Goal: Transaction & Acquisition: Purchase product/service

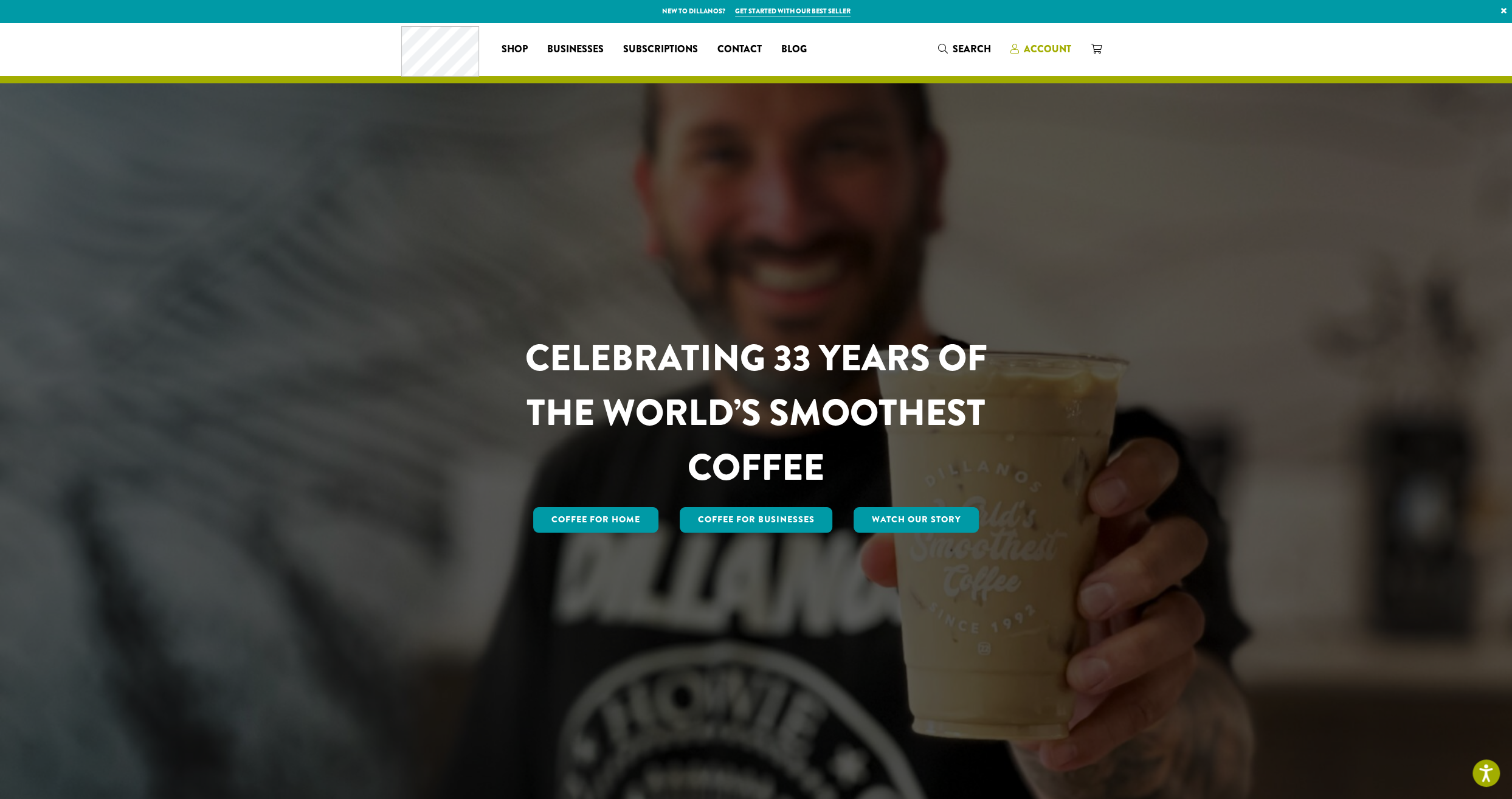
click at [1070, 47] on span "Account" at bounding box center [1047, 49] width 47 height 14
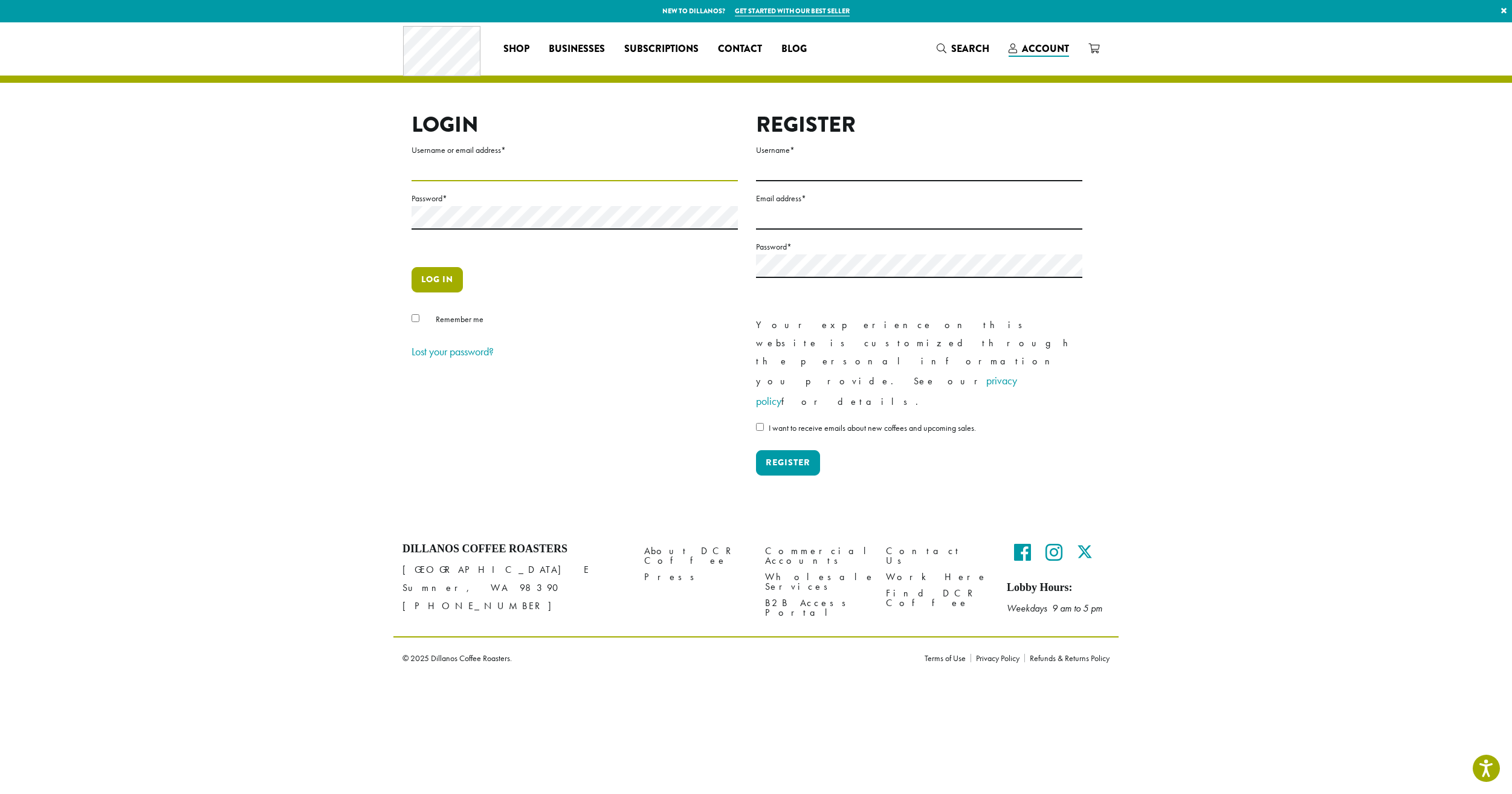
type input "**********"
click at [436, 280] on button "Log in" at bounding box center [437, 280] width 51 height 26
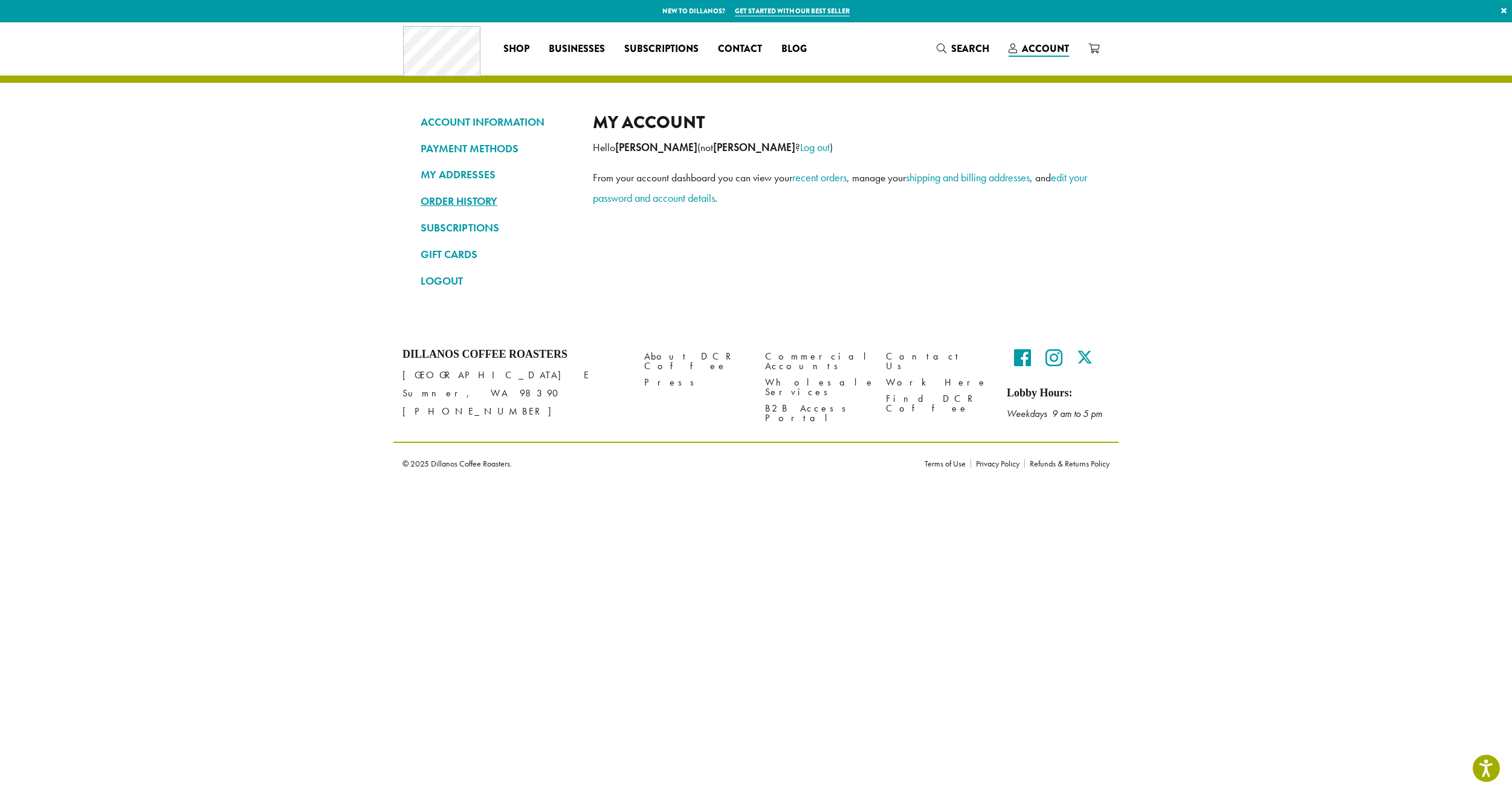
click at [435, 201] on link "ORDER HISTORY" at bounding box center [497, 201] width 154 height 20
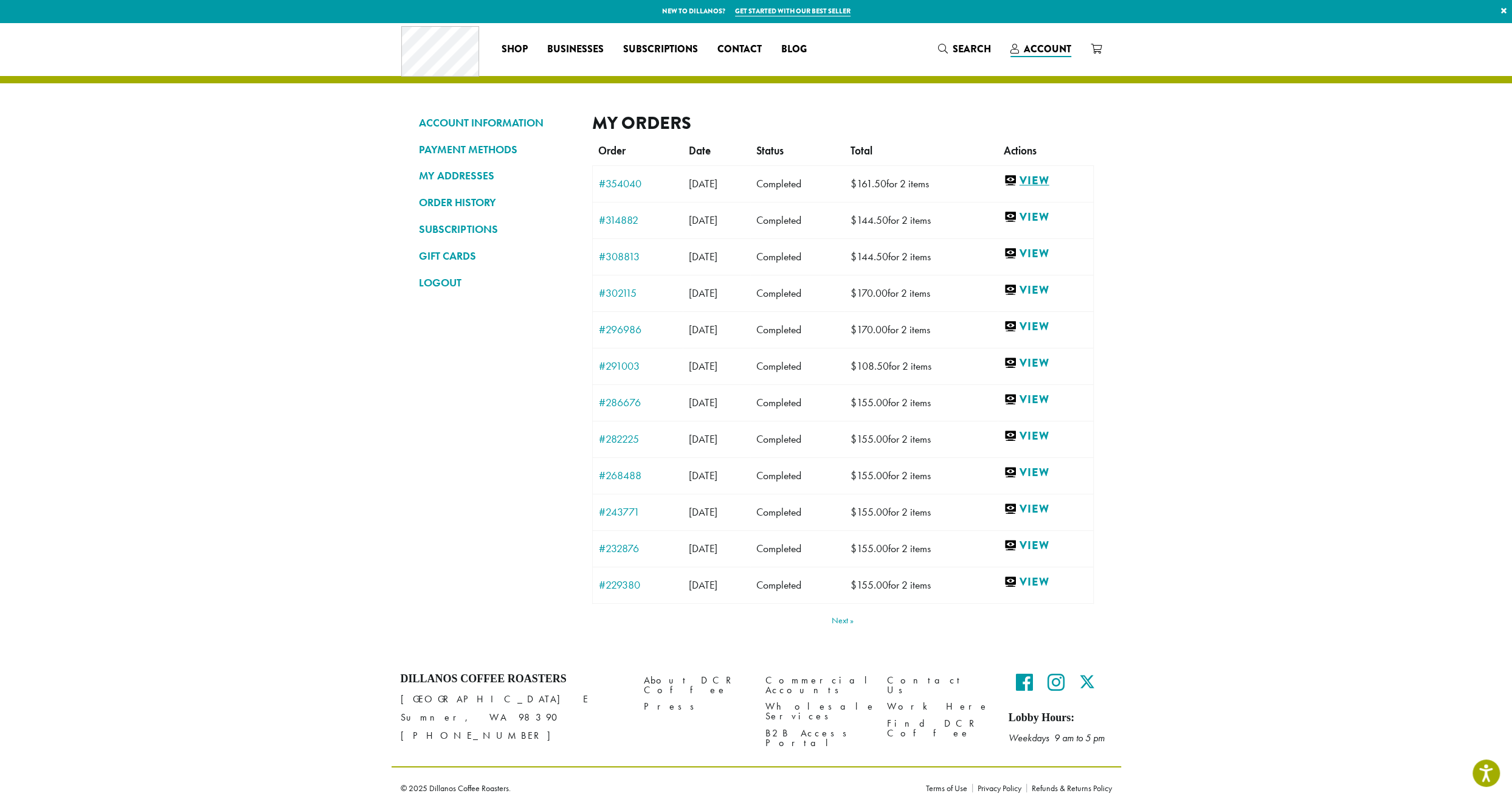
click at [1043, 182] on link "View" at bounding box center [1045, 181] width 83 height 15
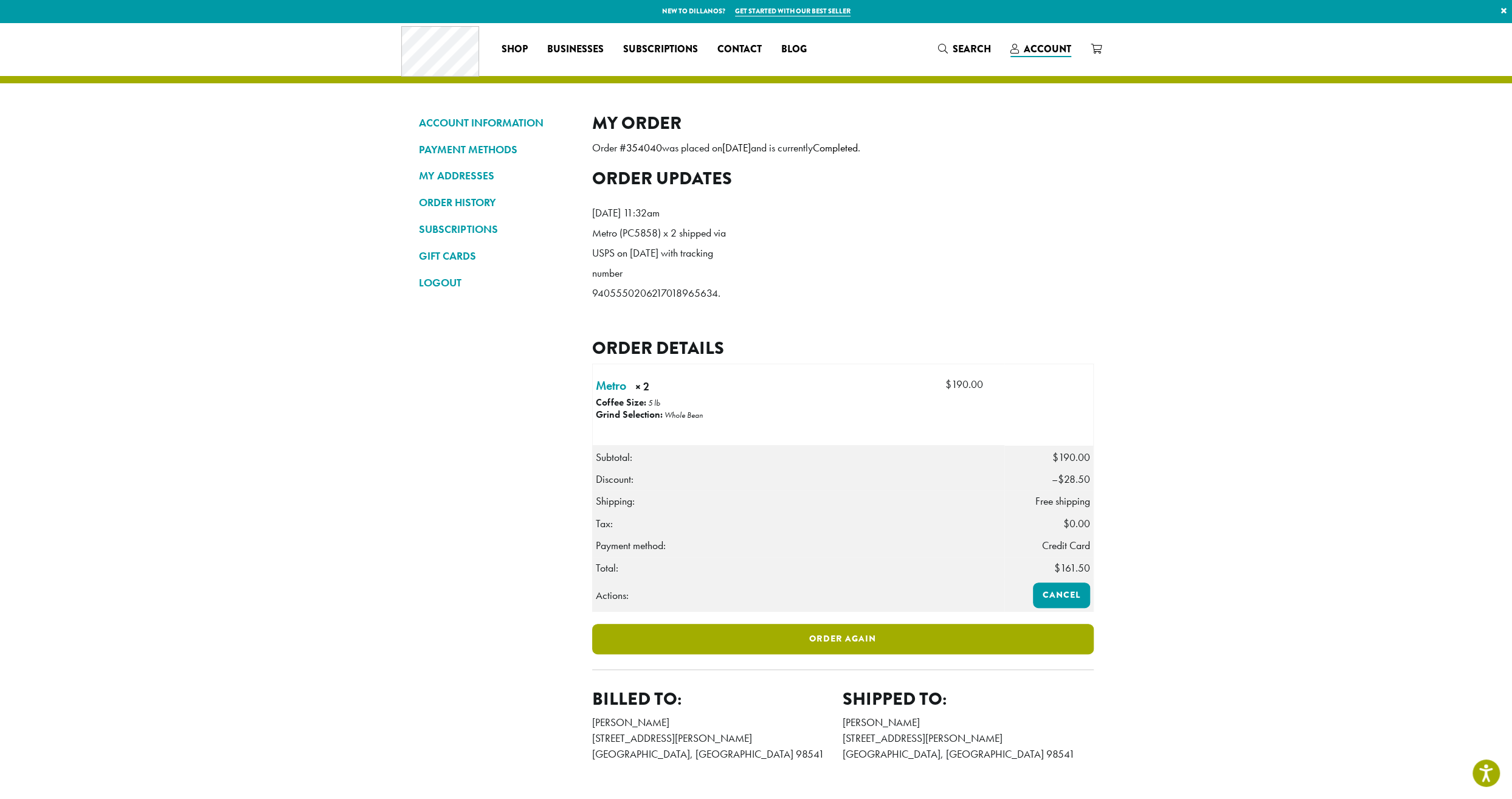
click at [867, 654] on link "Order again" at bounding box center [843, 640] width 502 height 31
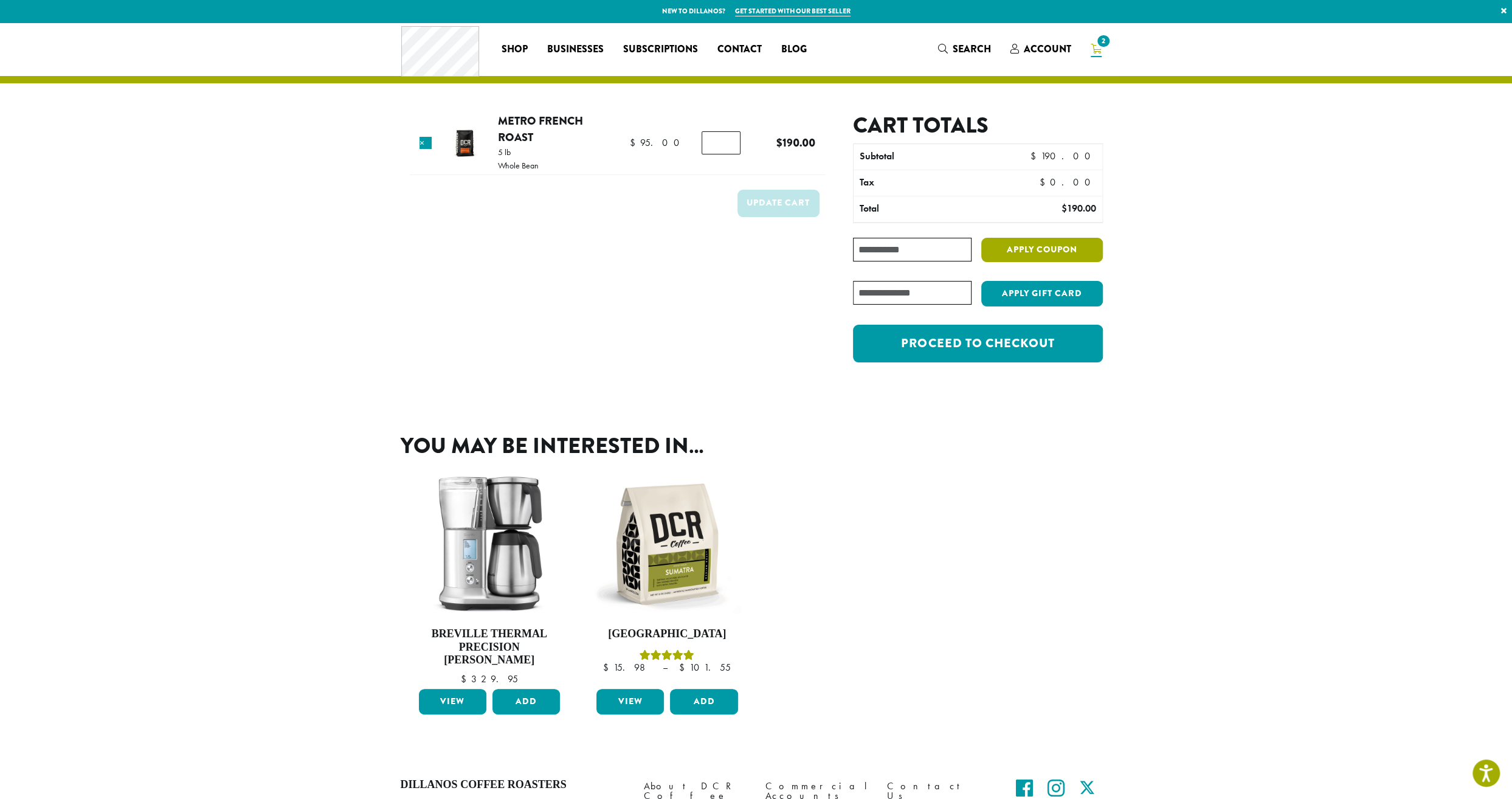
click at [1049, 306] on div "Apply Gift Card" at bounding box center [978, 299] width 250 height 34
click at [1038, 250] on button "Apply coupon" at bounding box center [1042, 250] width 121 height 25
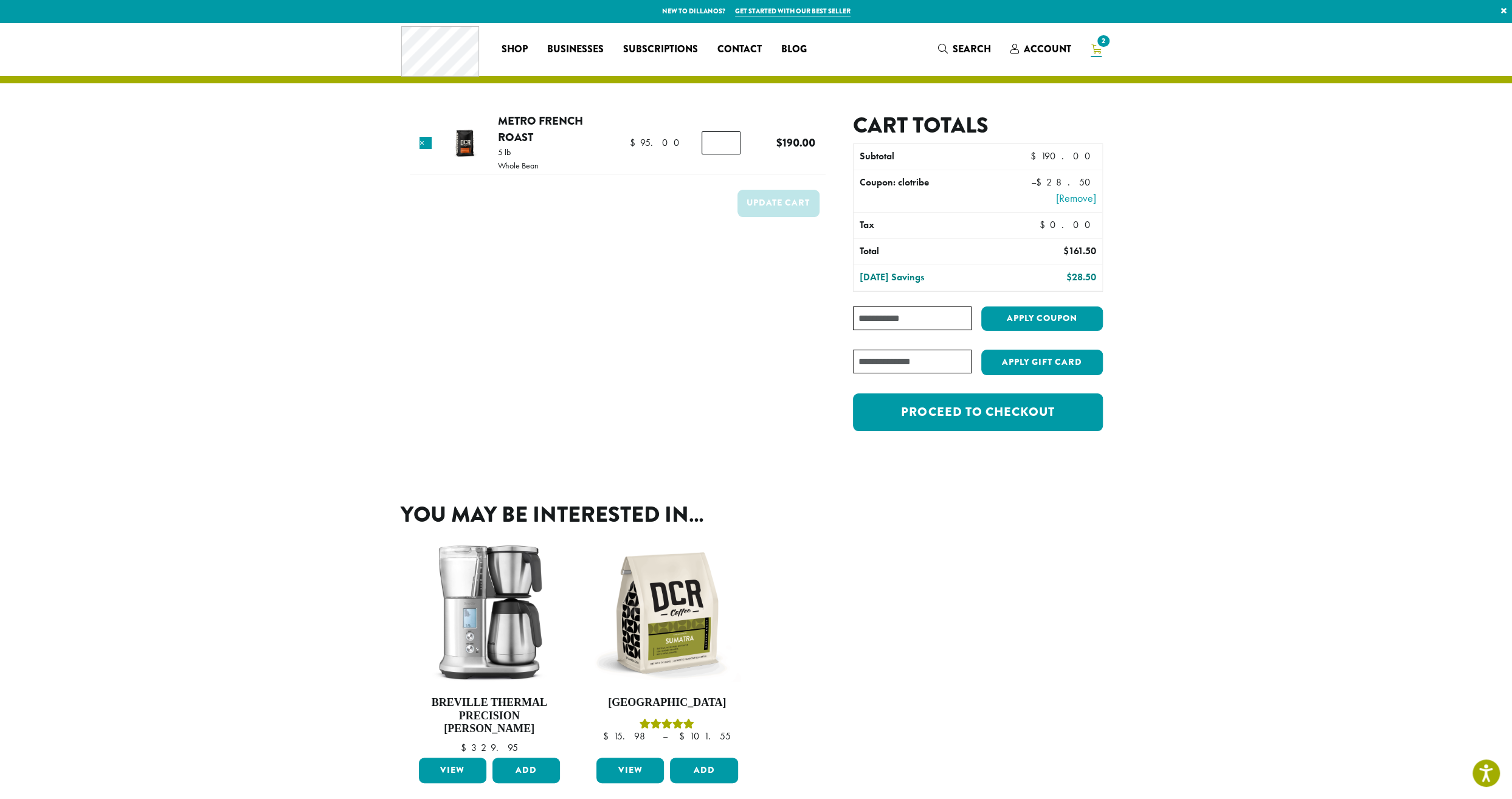
click at [984, 410] on link "Proceed to checkout" at bounding box center [978, 412] width 250 height 38
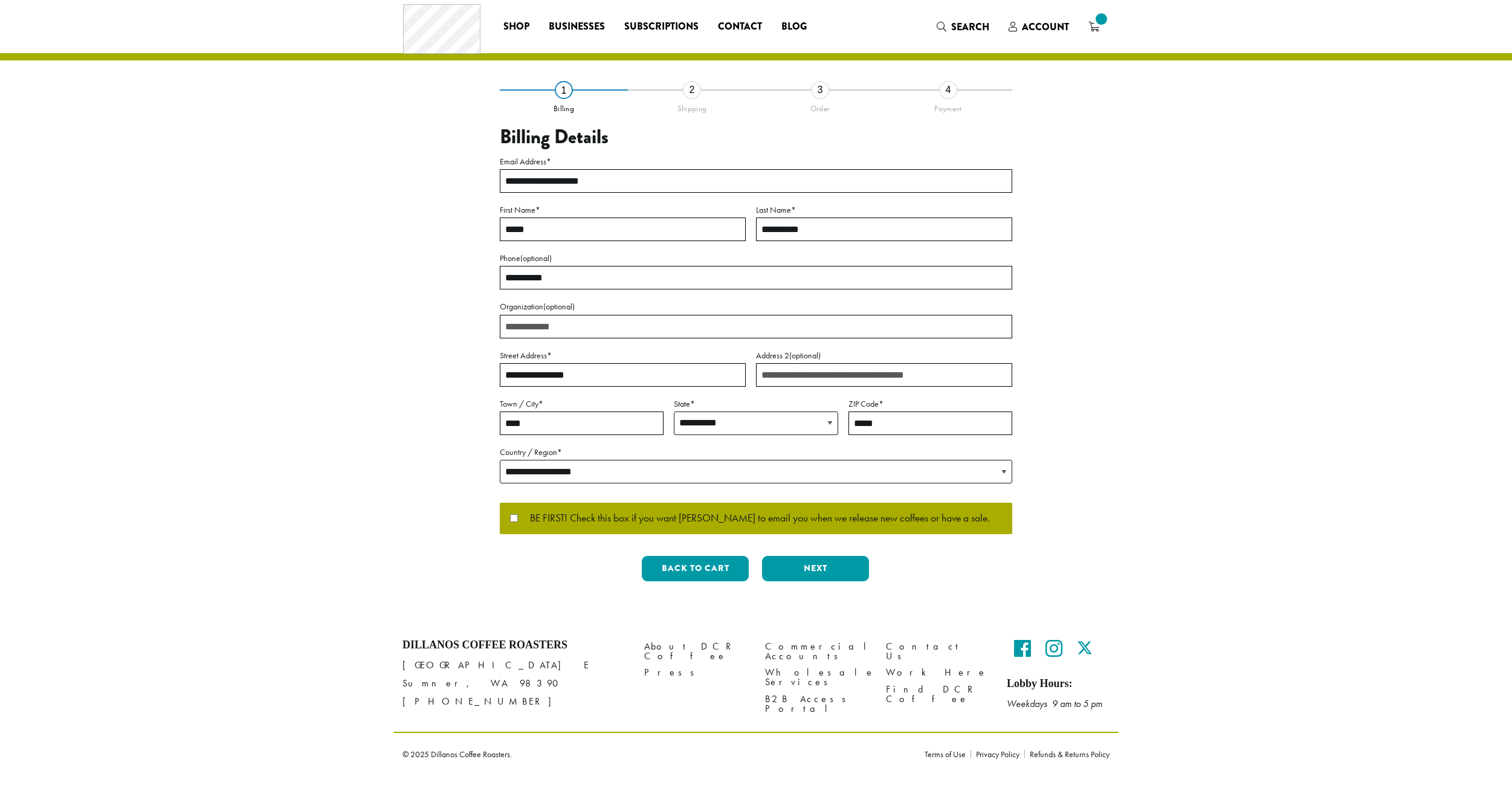
select select "**"
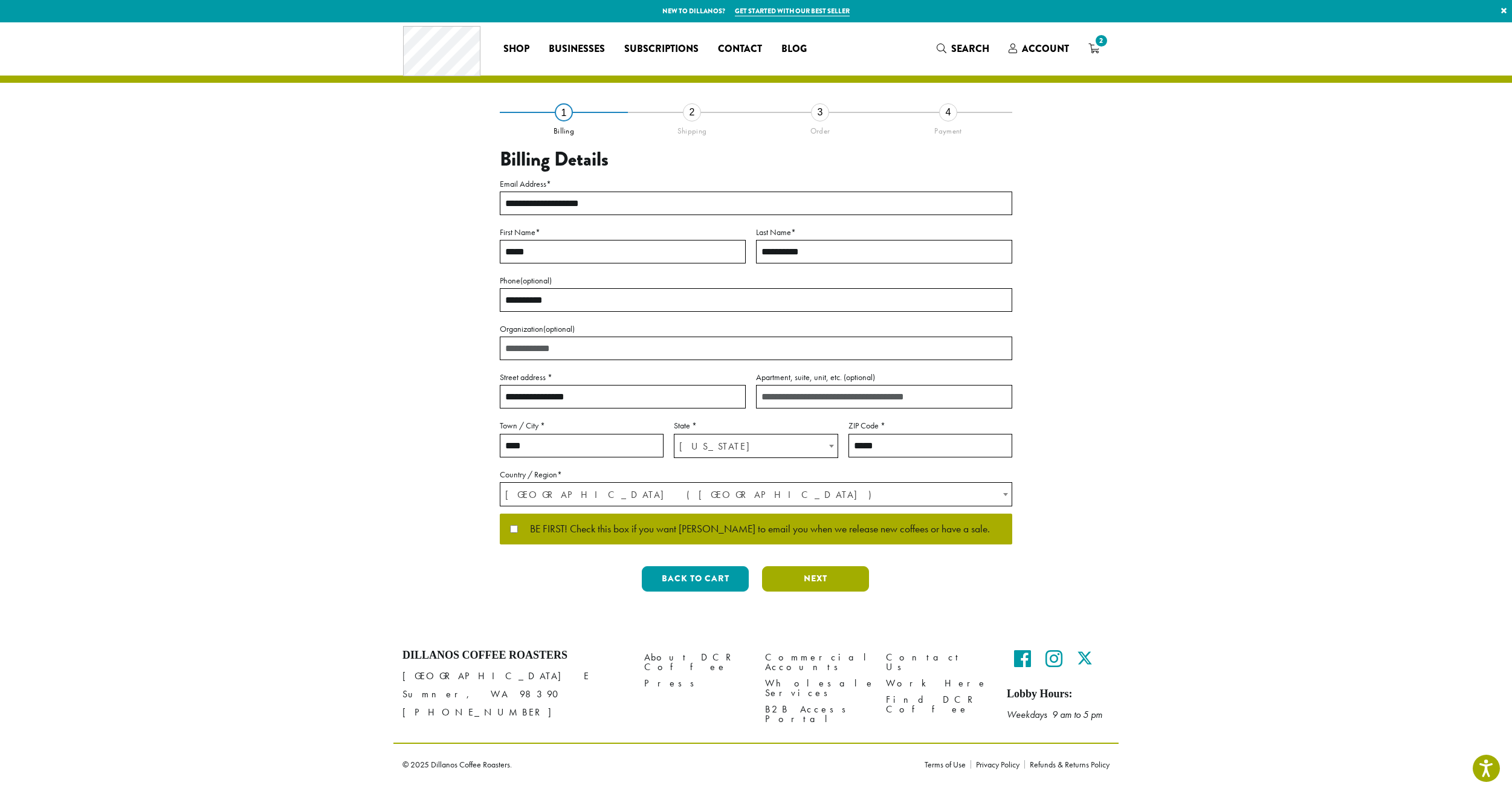
click at [807, 579] on button "Next" at bounding box center [816, 579] width 107 height 26
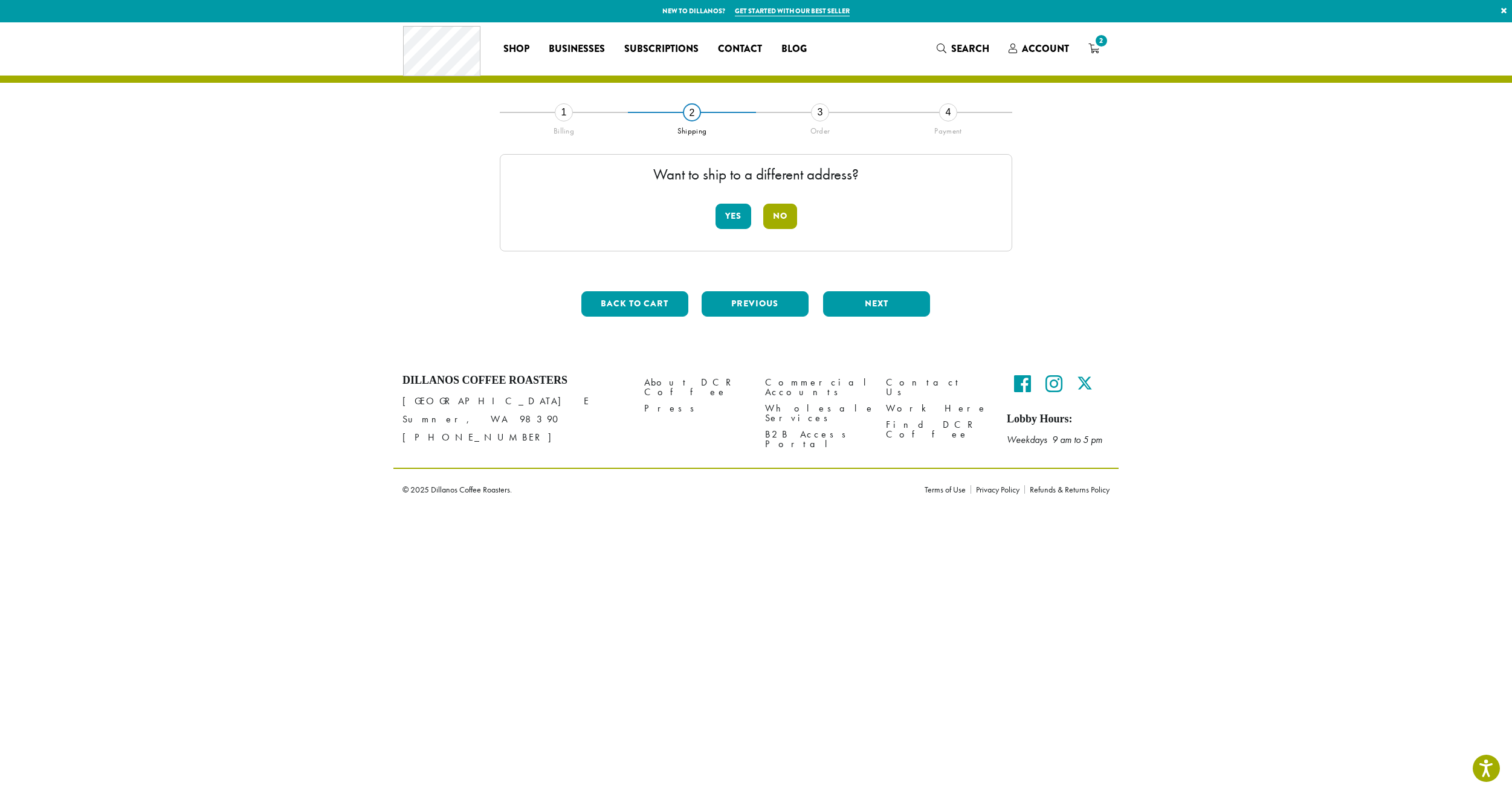
click at [776, 217] on button "No" at bounding box center [780, 217] width 34 height 26
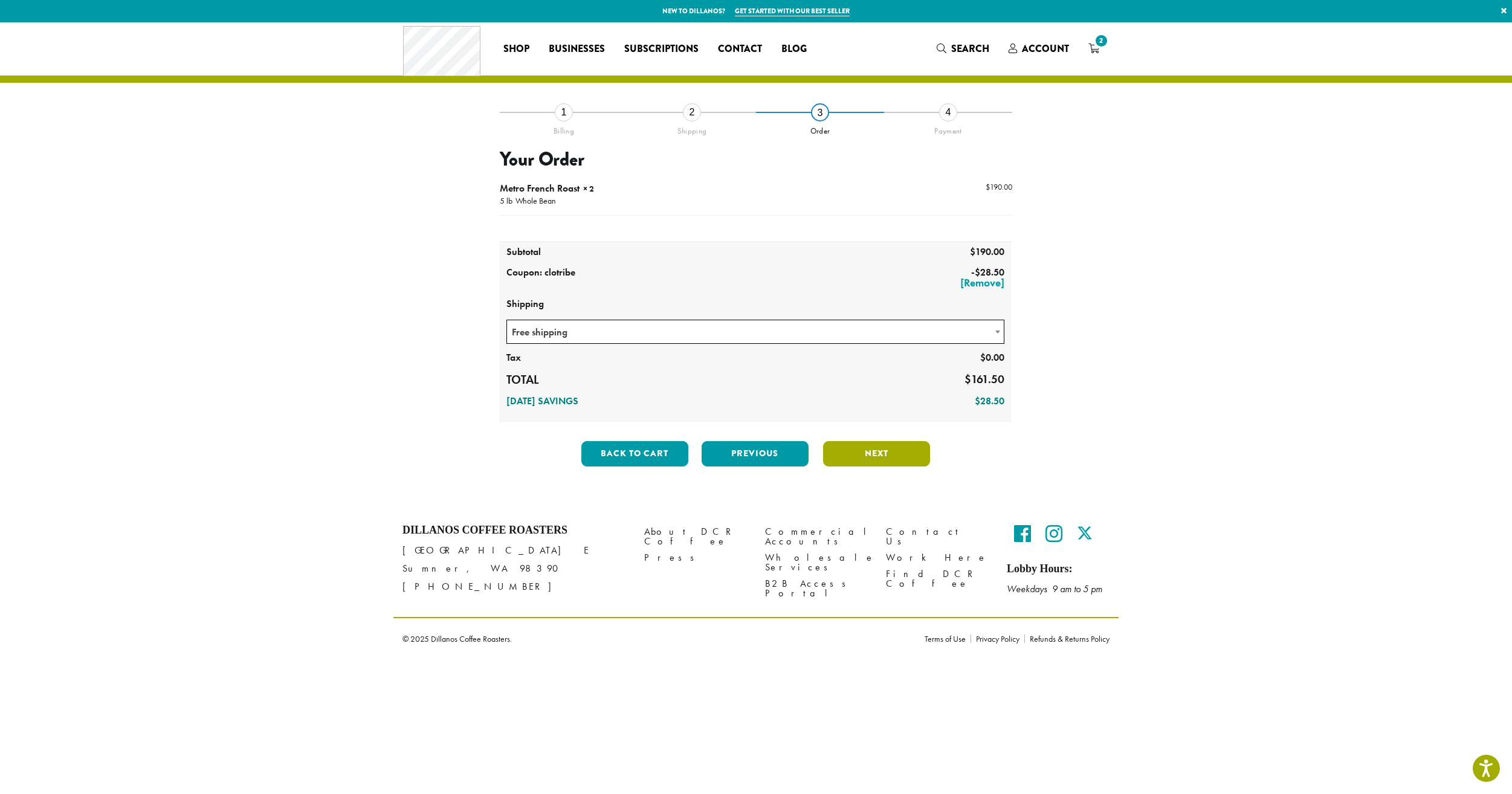
click at [865, 455] on button "Next" at bounding box center [876, 454] width 107 height 26
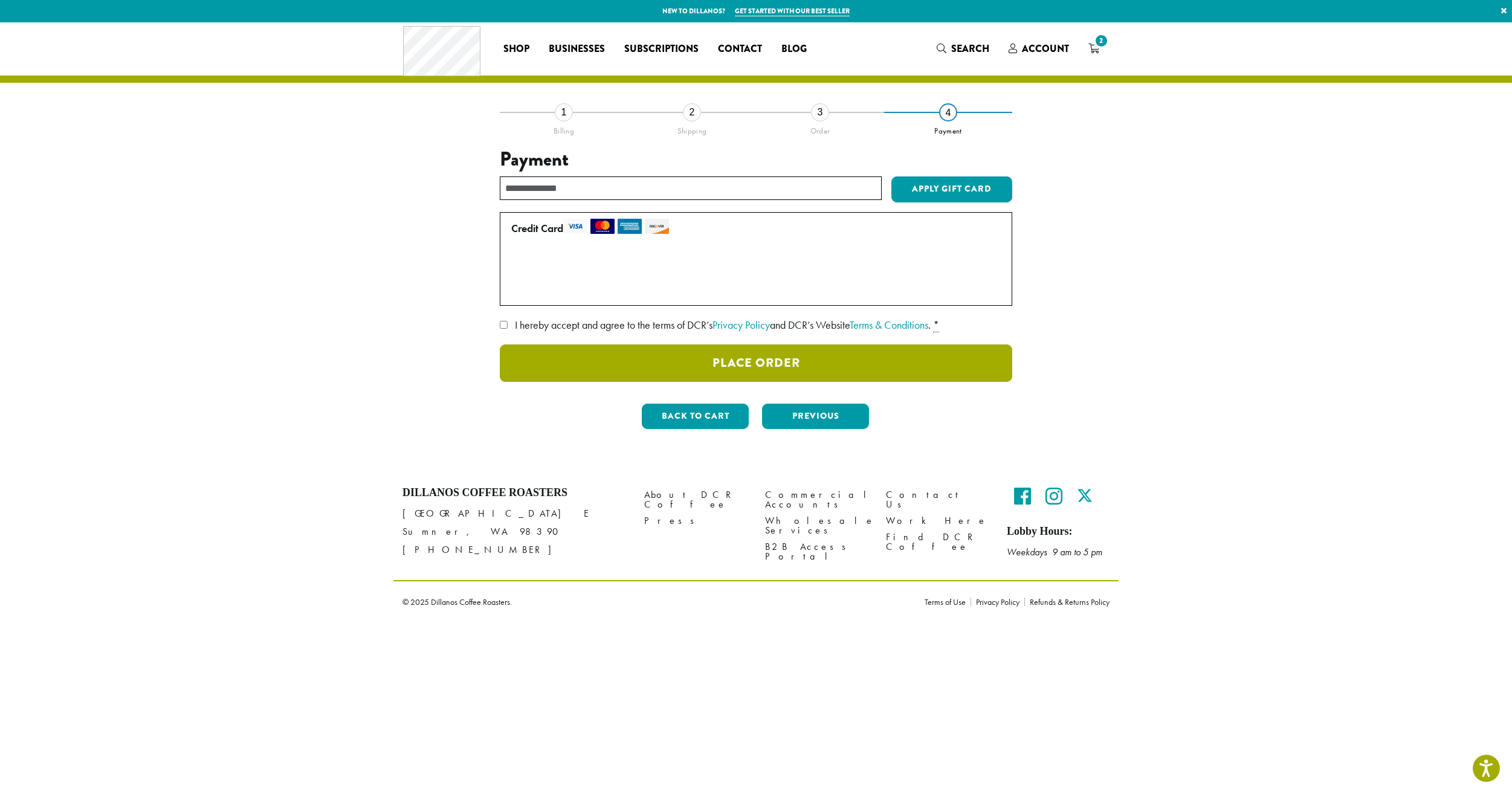
click at [784, 363] on button "Place Order" at bounding box center [756, 363] width 512 height 37
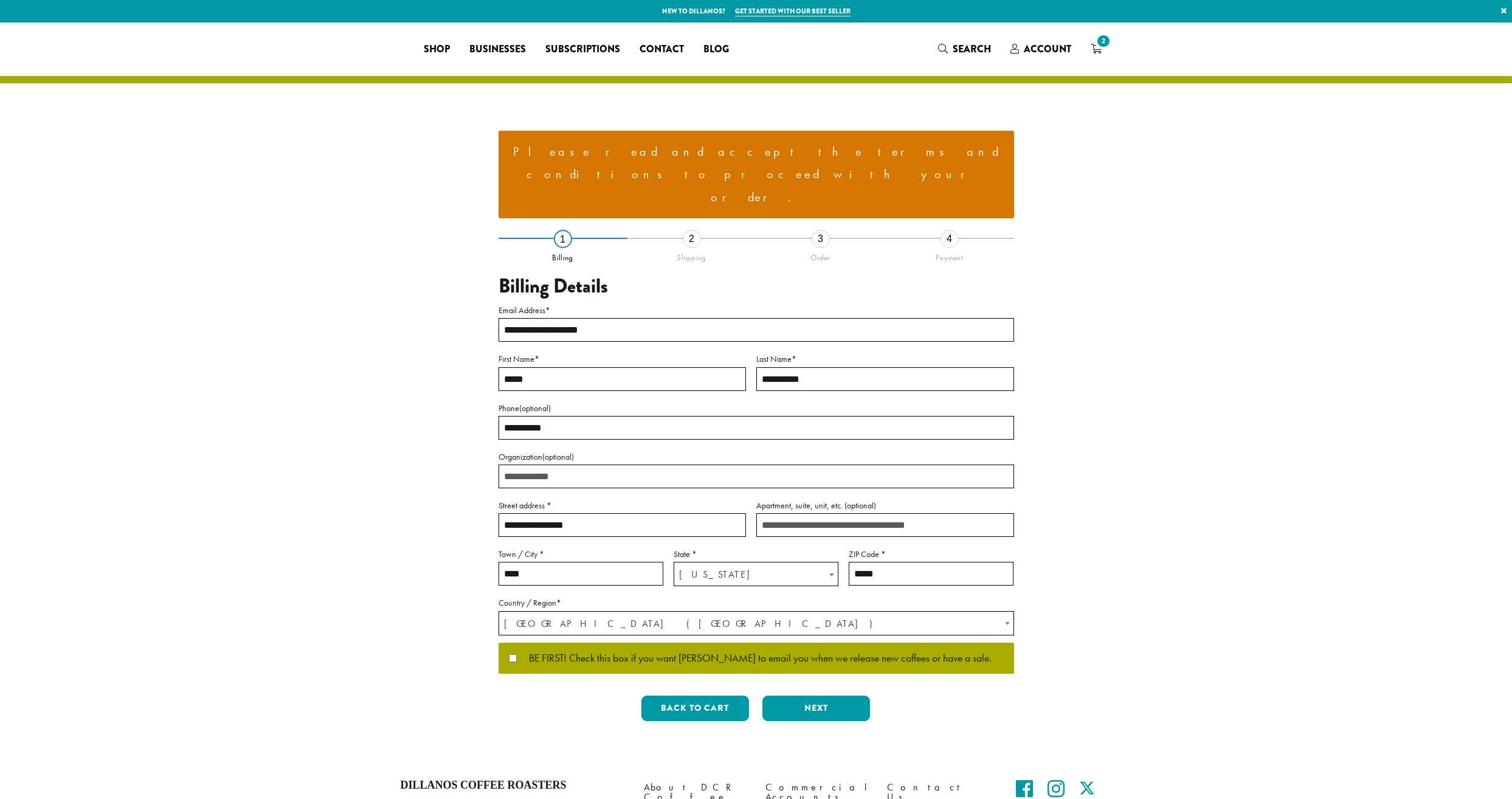
select select "**"
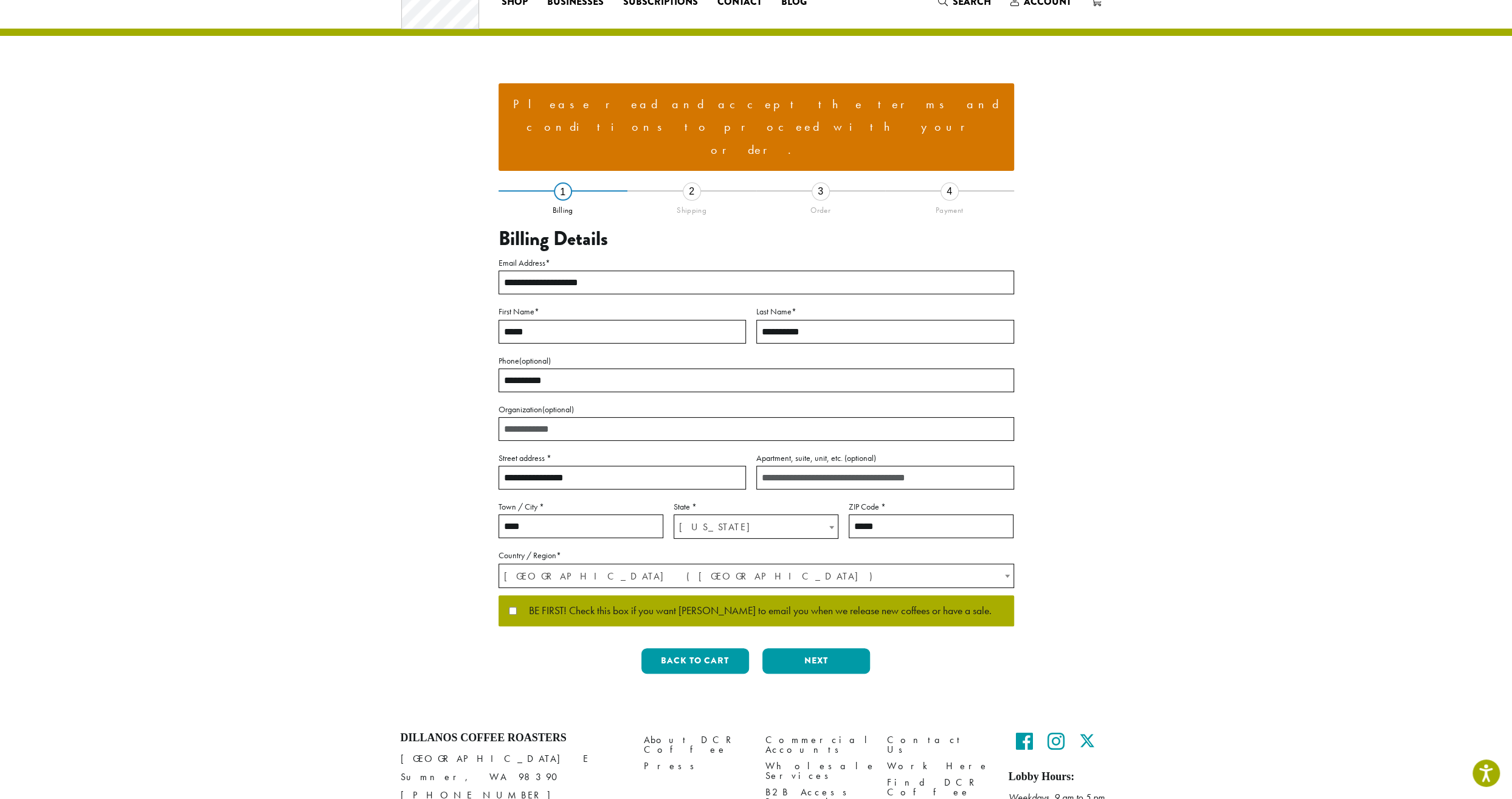
scroll to position [70, 0]
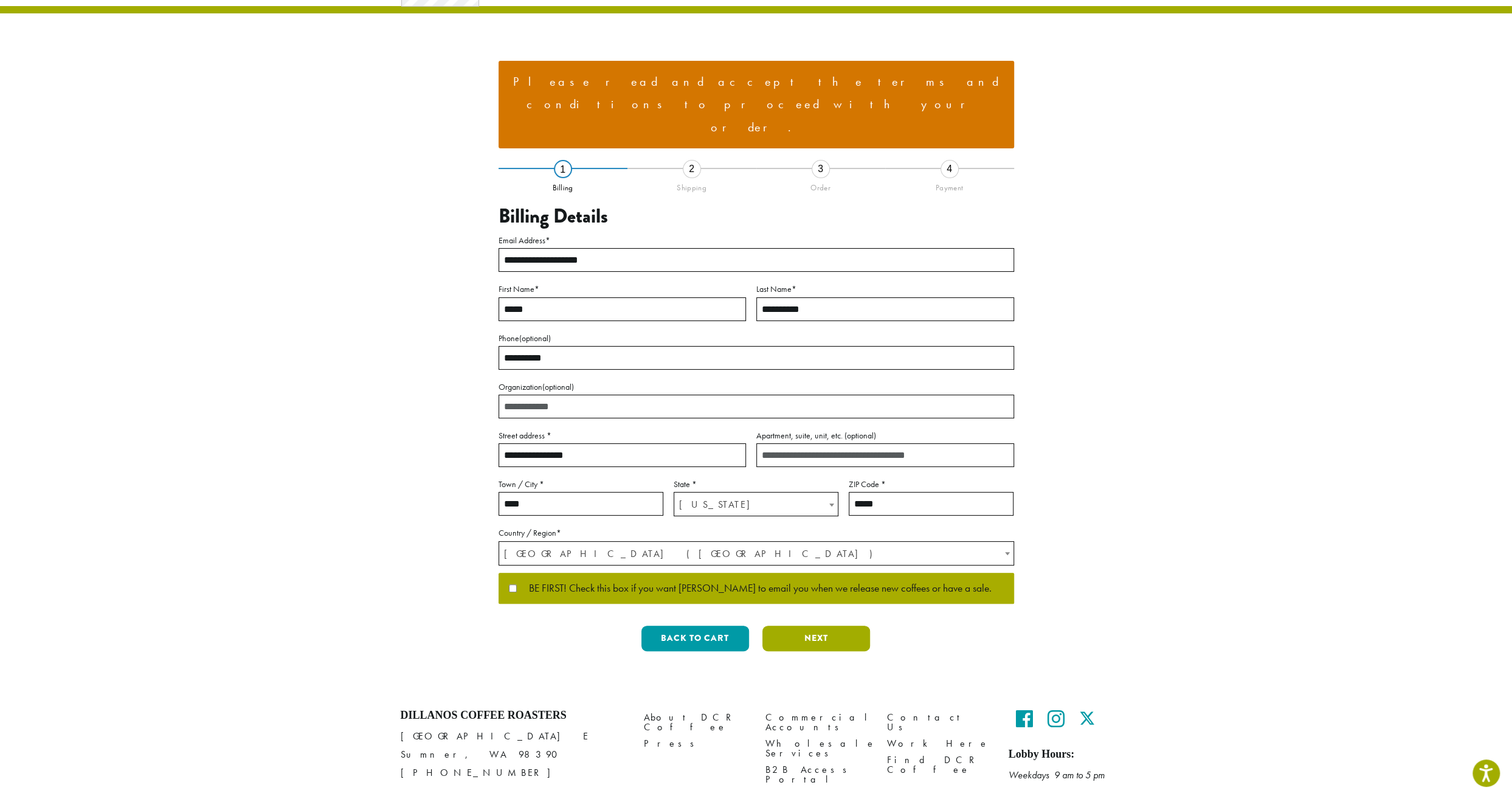
click at [832, 626] on button "Next" at bounding box center [817, 639] width 108 height 26
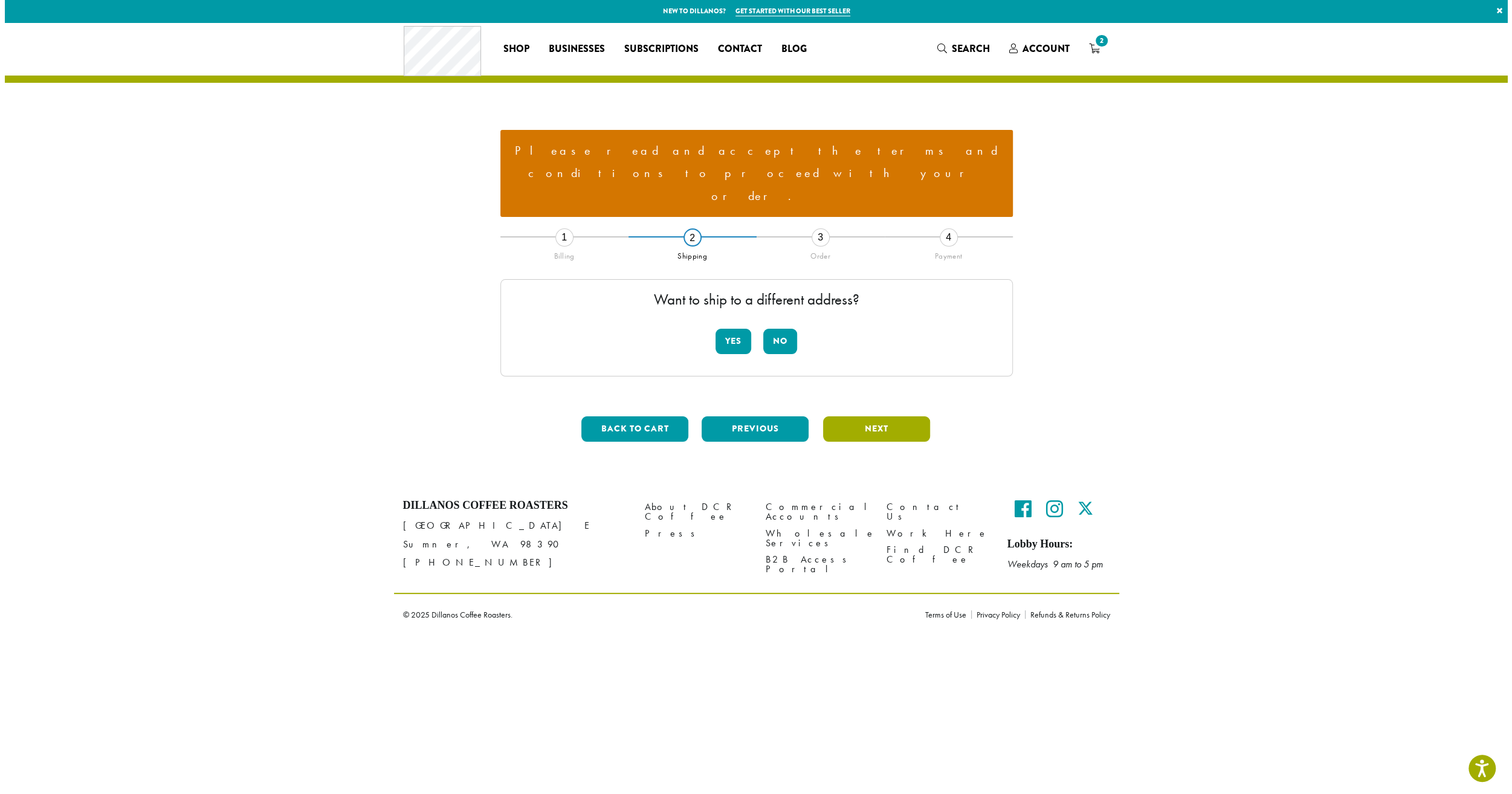
scroll to position [0, 0]
click at [788, 329] on button "No" at bounding box center [780, 342] width 34 height 26
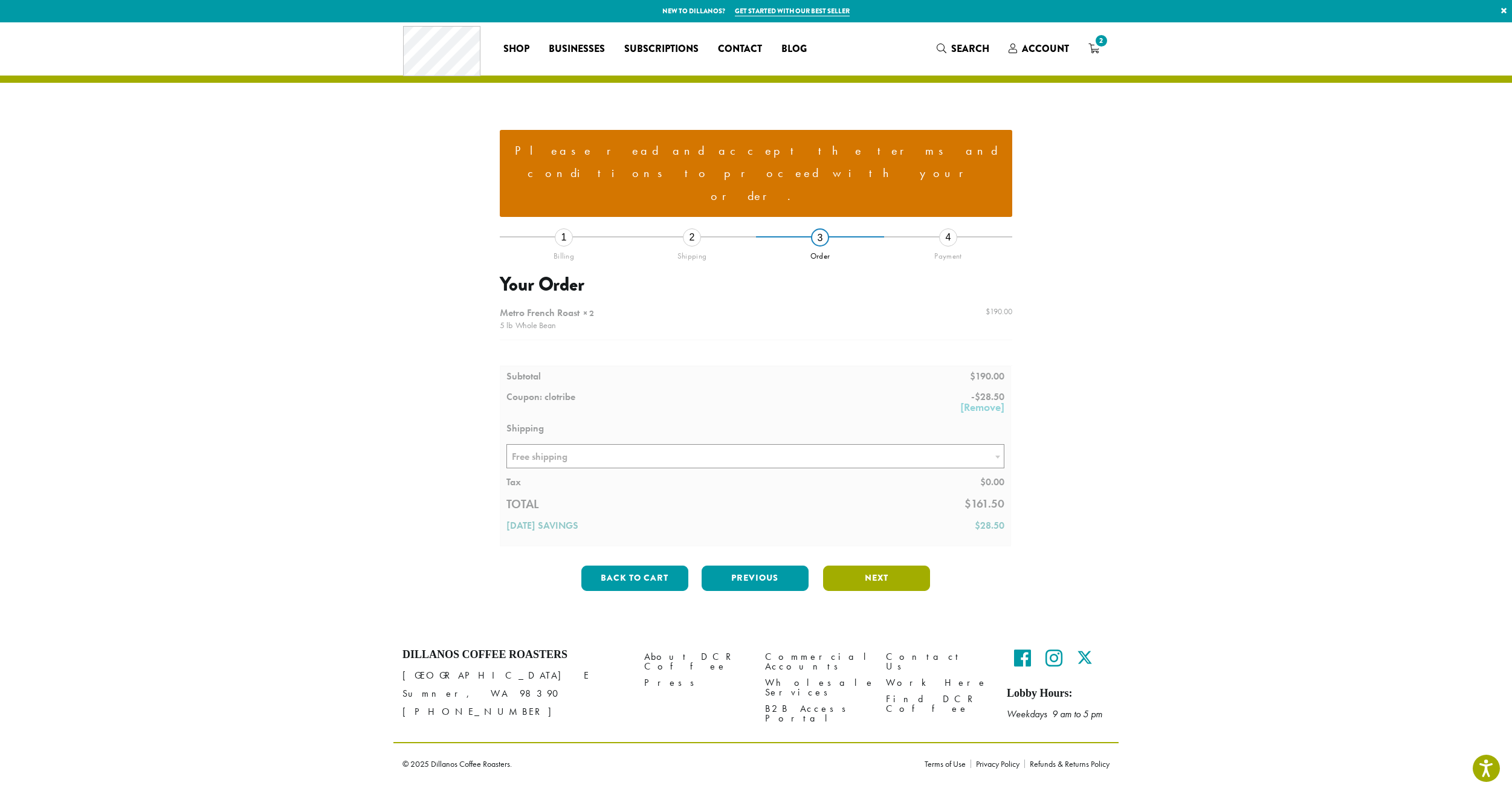
click at [870, 566] on button "Next" at bounding box center [876, 579] width 107 height 26
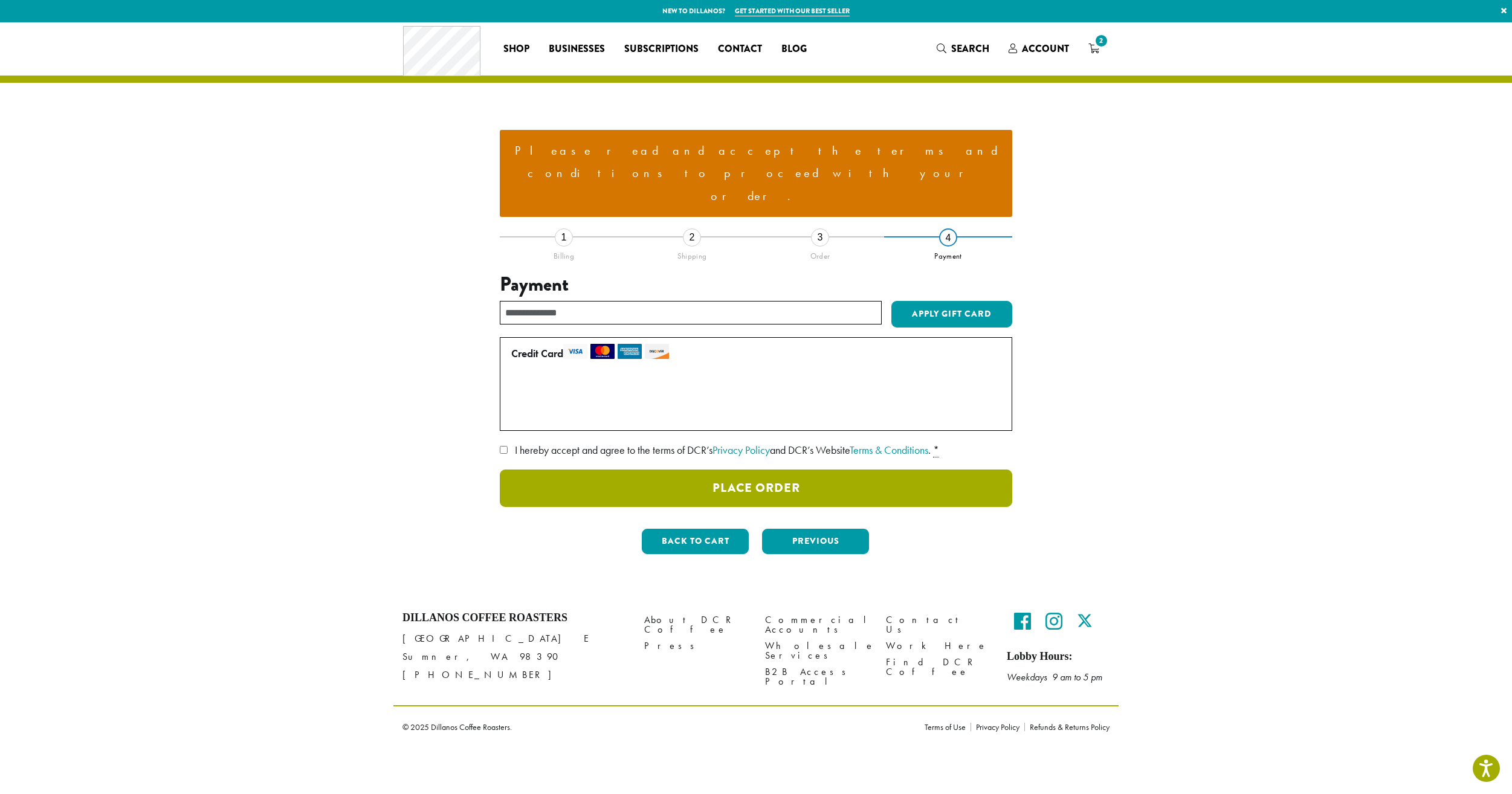
click at [777, 469] on button "Place Order" at bounding box center [756, 488] width 512 height 37
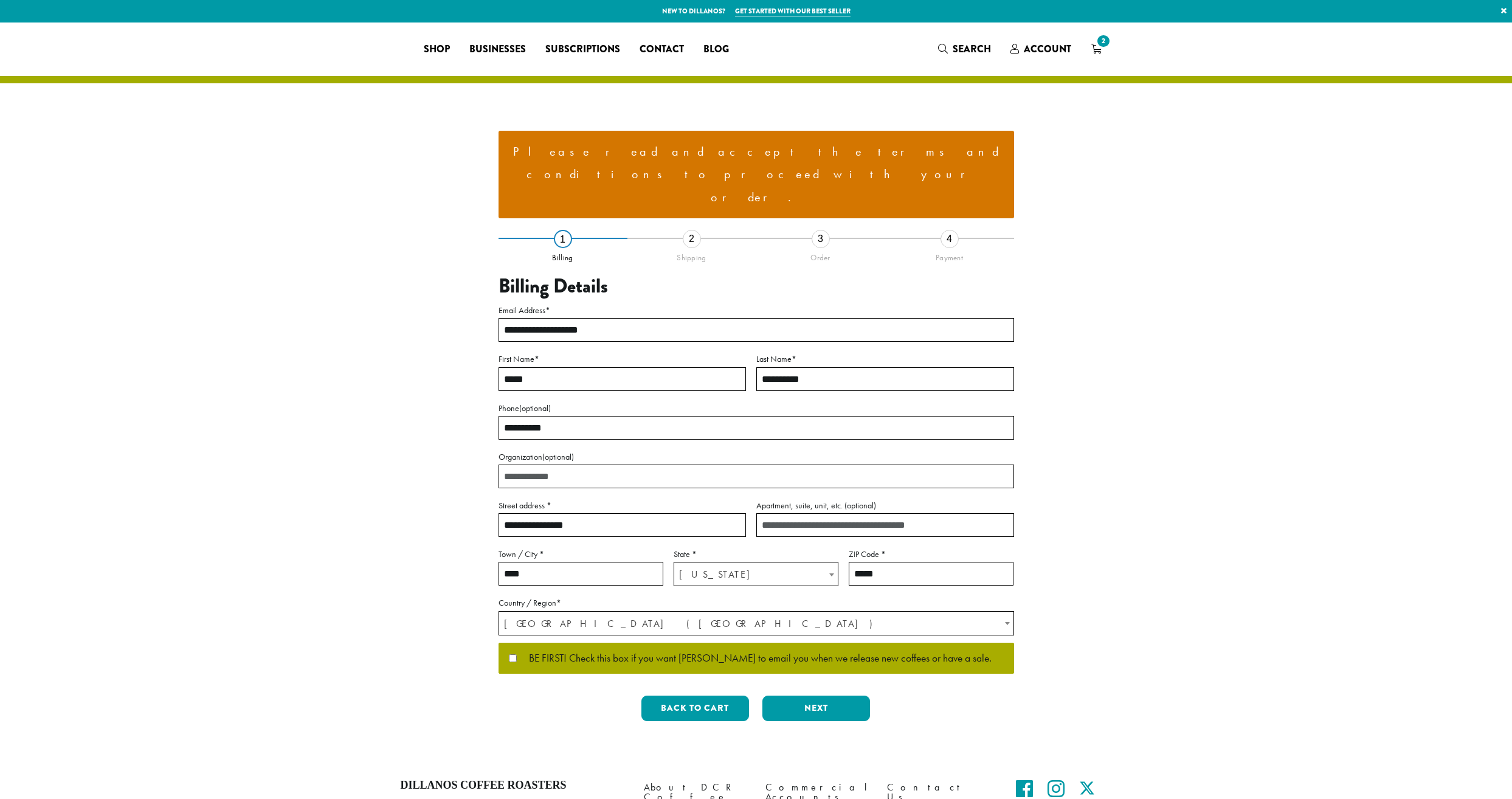
select select "**"
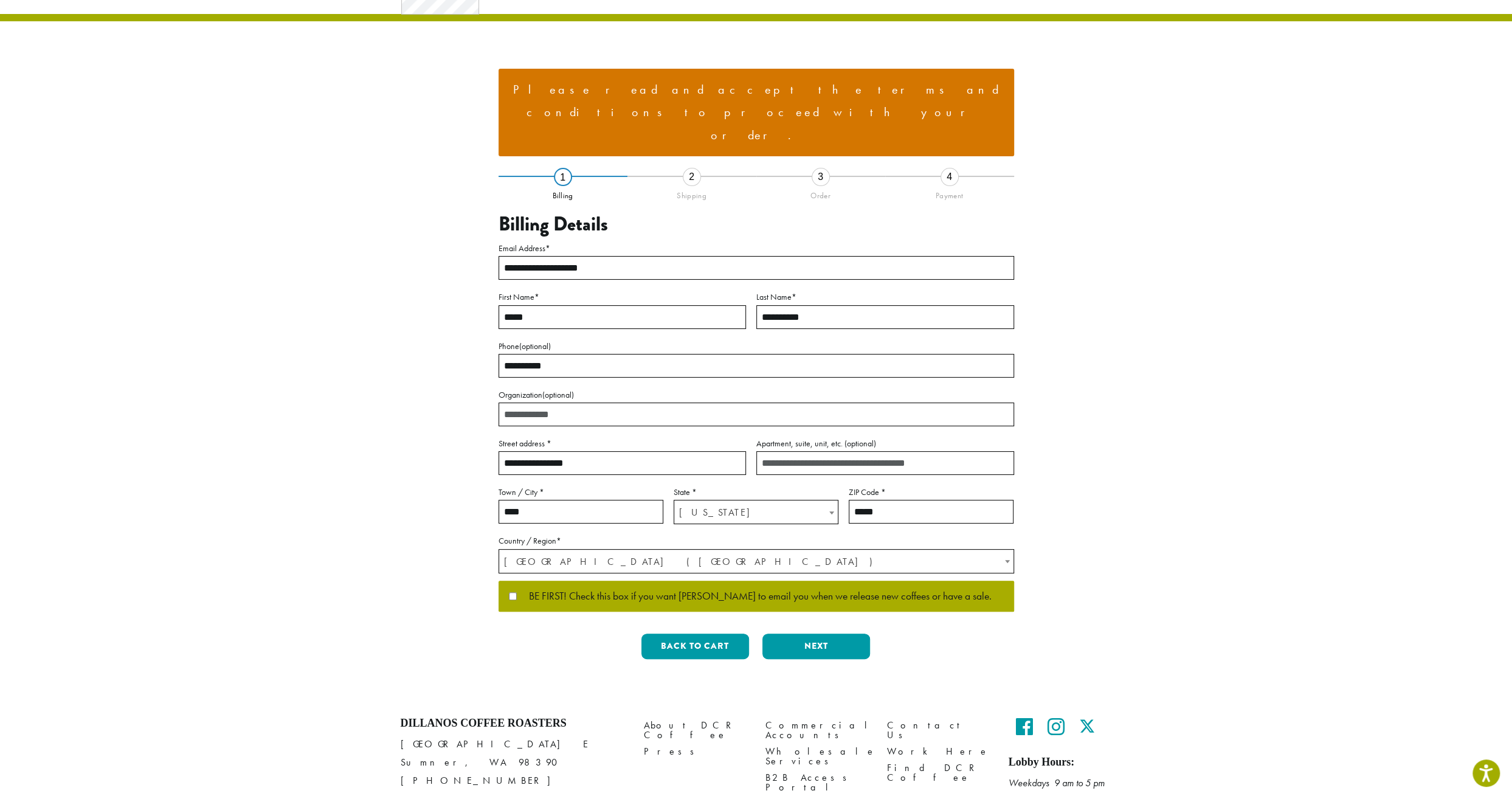
scroll to position [70, 0]
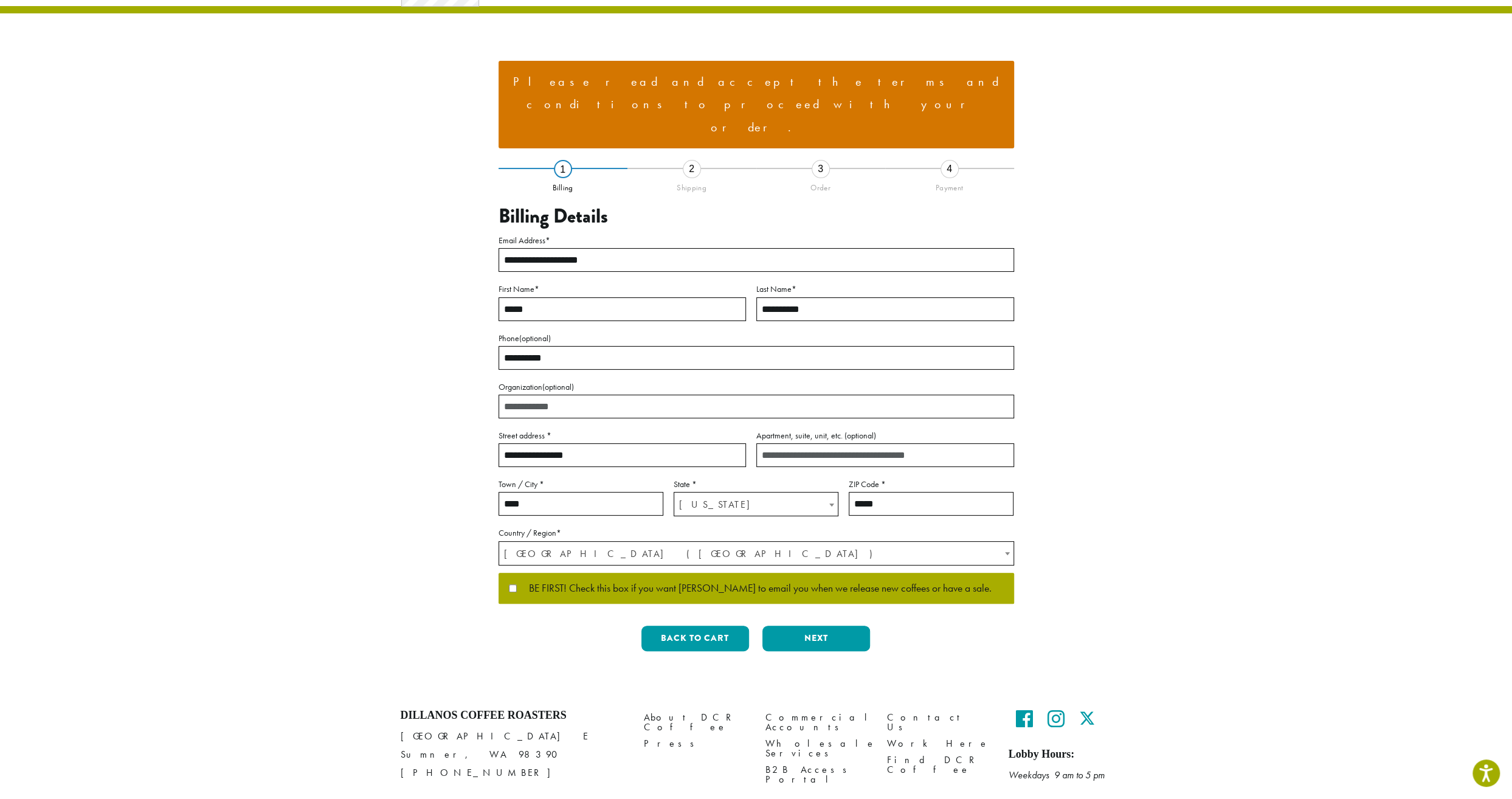
click at [784, 82] on li "Please read and accept the terms and conditions to proceed with your order." at bounding box center [756, 104] width 496 height 68
click at [624, 83] on li "Please read and accept the terms and conditions to proceed with your order." at bounding box center [756, 104] width 496 height 68
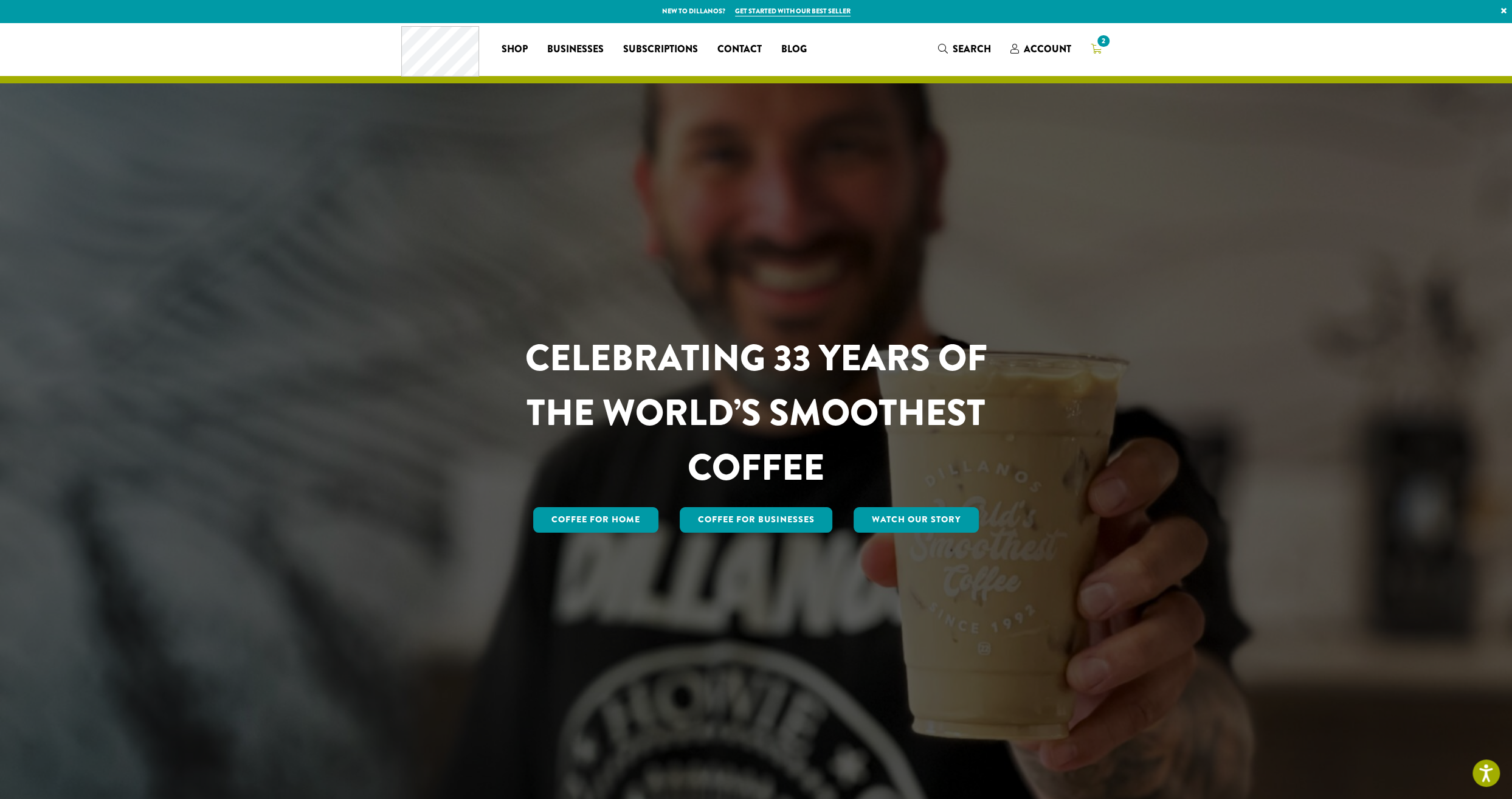
click at [1107, 41] on span "2" at bounding box center [1103, 40] width 16 height 16
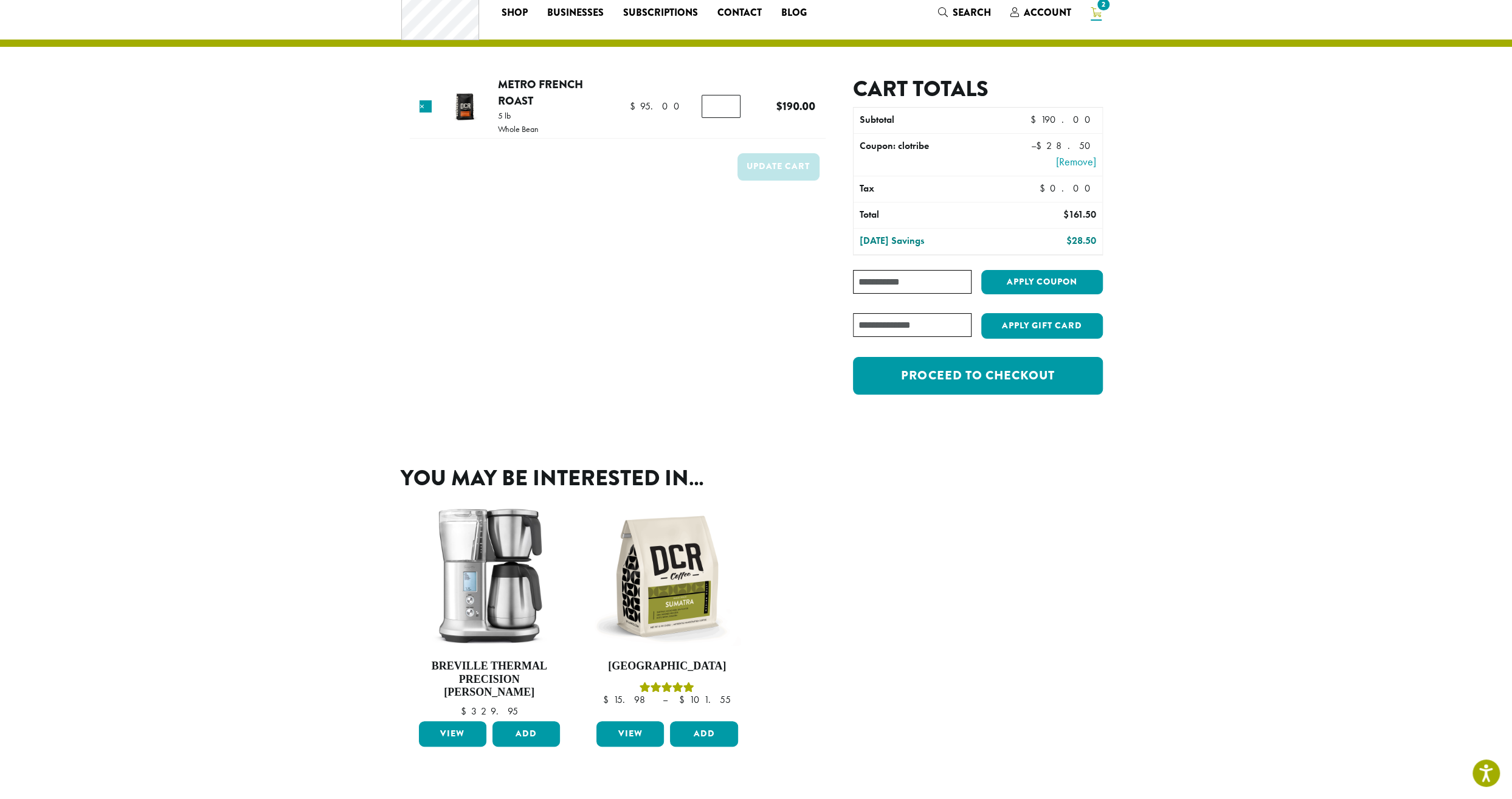
scroll to position [170, 0]
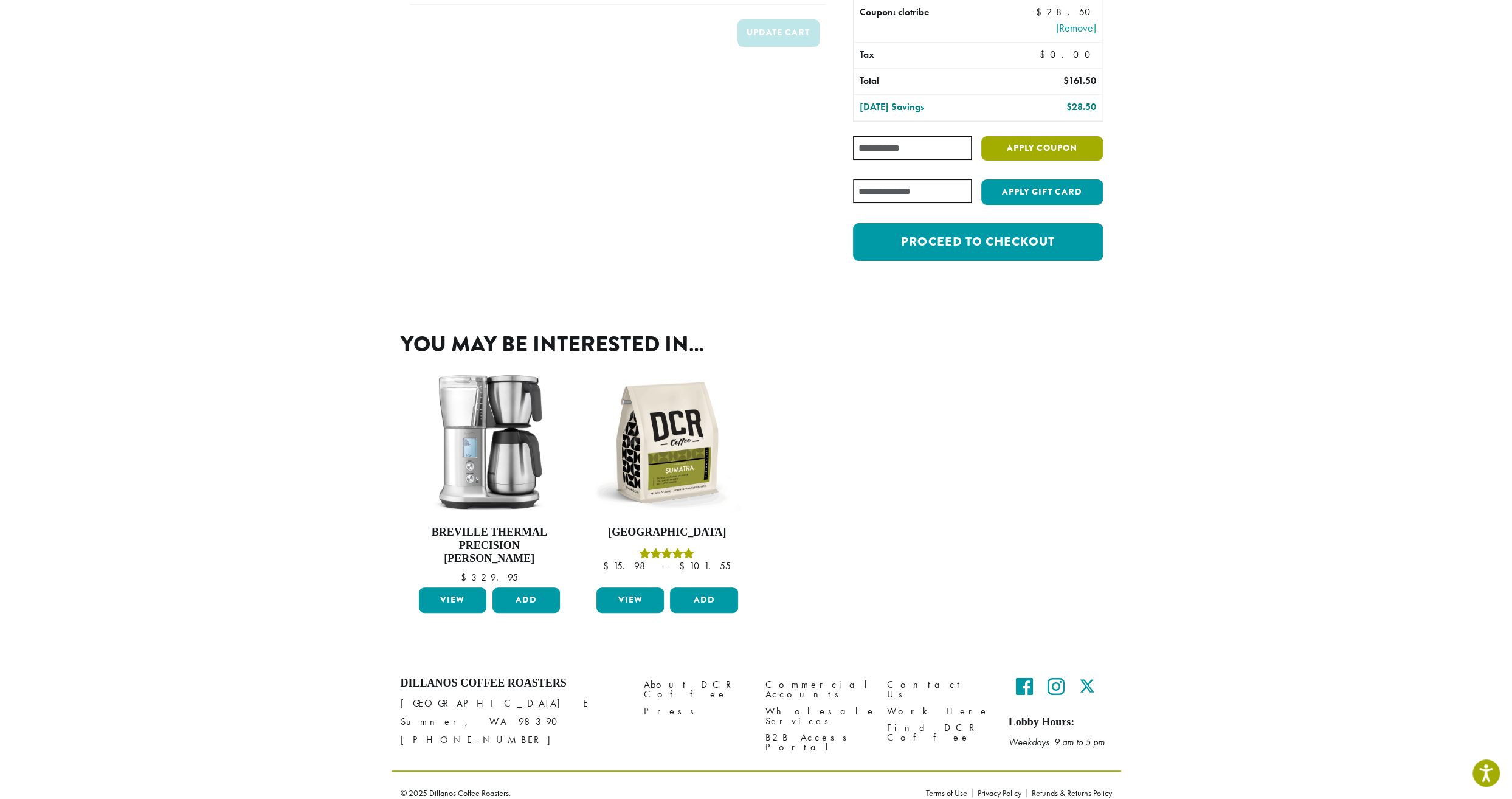
click at [1035, 146] on button "Apply coupon" at bounding box center [1042, 148] width 121 height 25
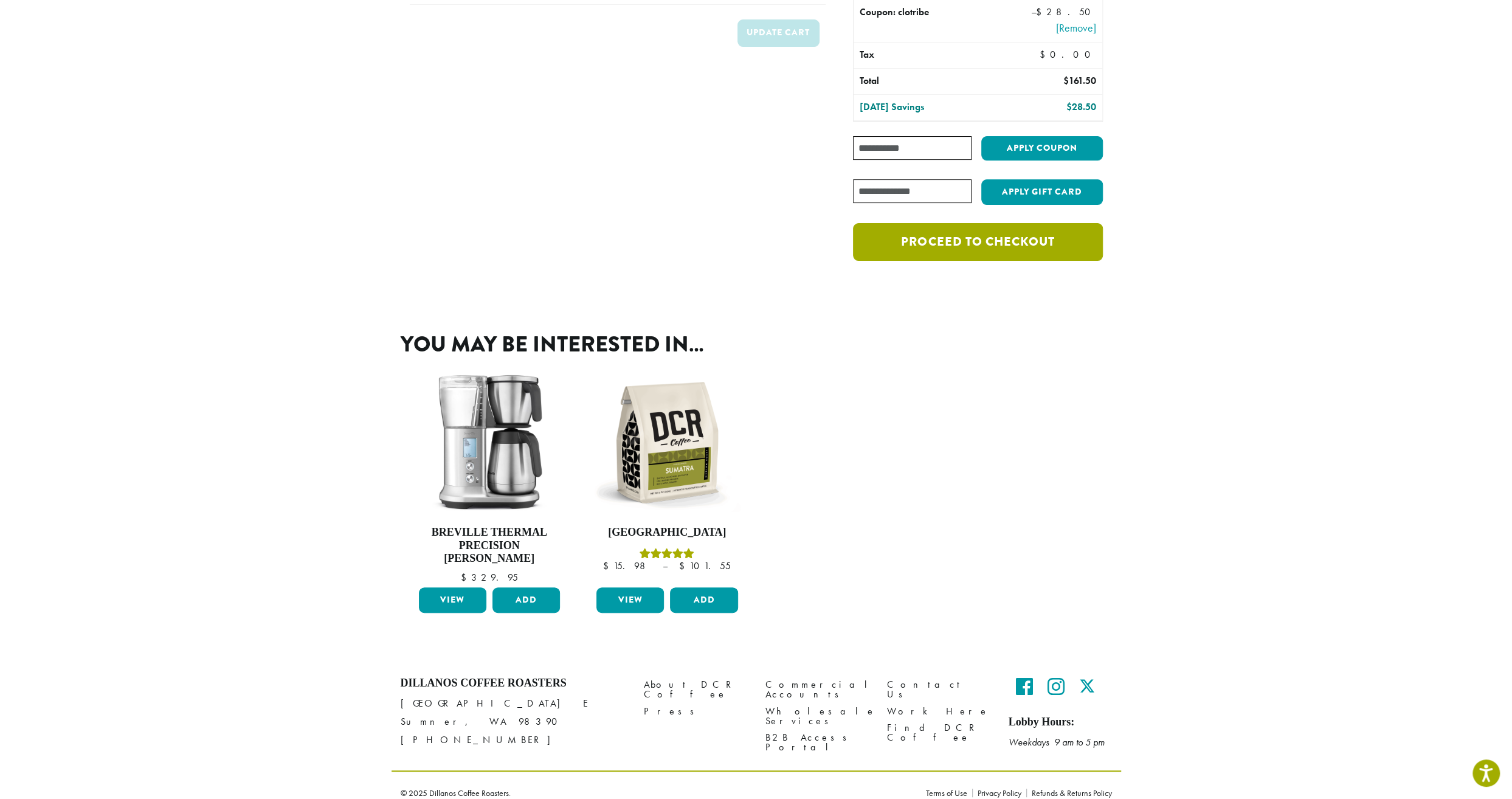
click at [959, 243] on link "Proceed to checkout" at bounding box center [978, 242] width 250 height 38
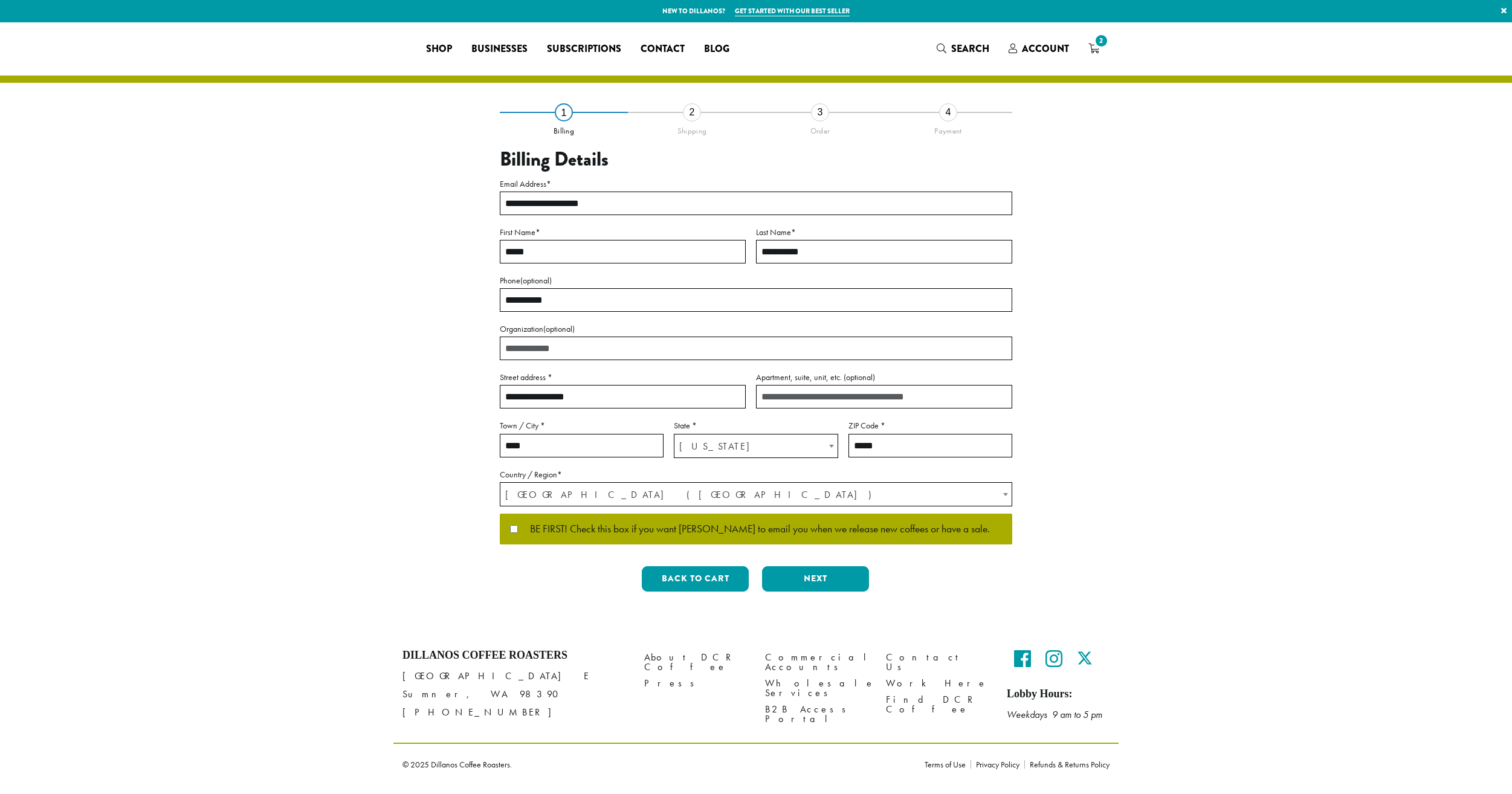
select select "**"
click at [826, 578] on button "Next" at bounding box center [816, 579] width 107 height 26
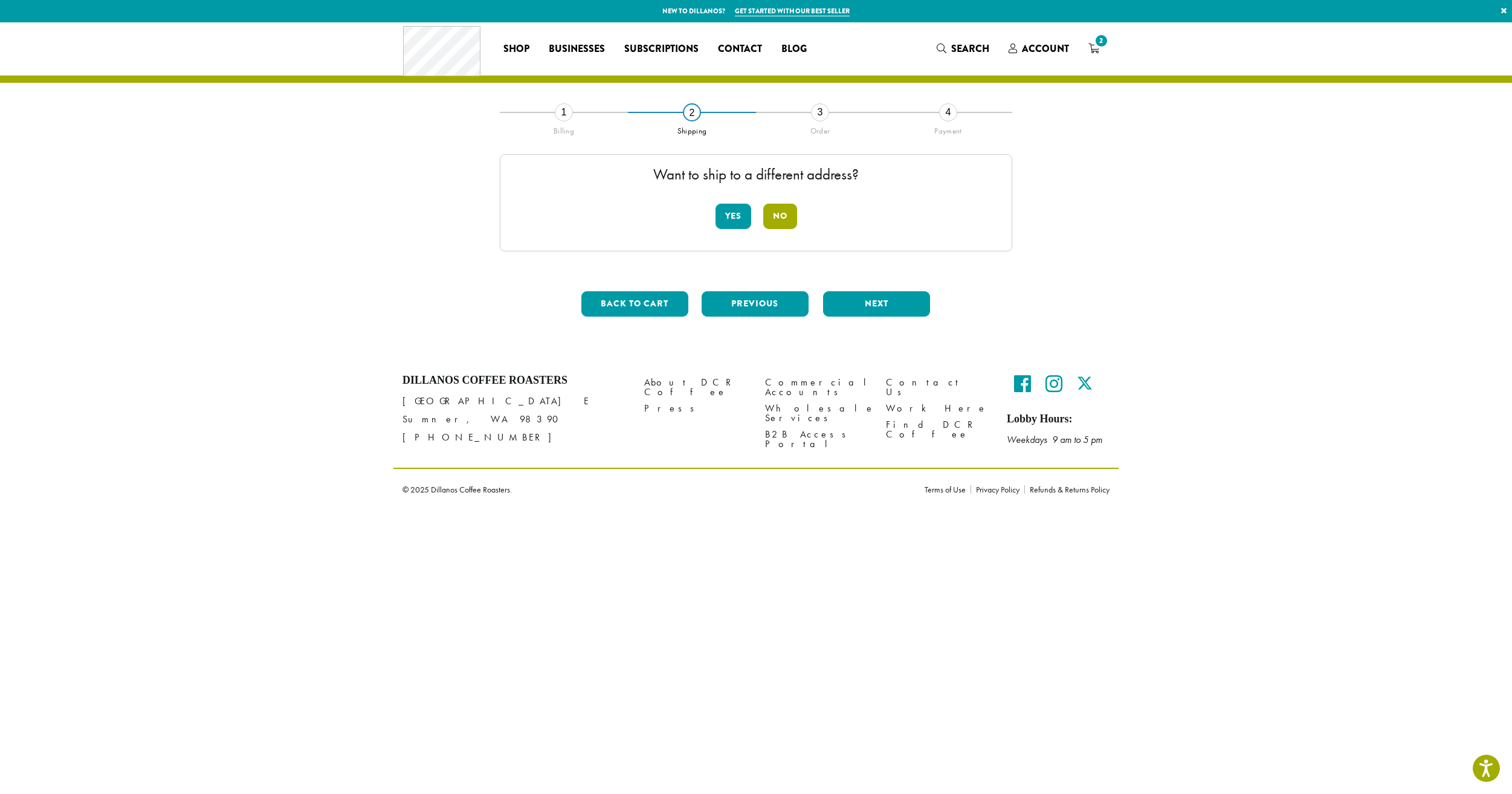
click at [776, 217] on button "No" at bounding box center [780, 217] width 34 height 26
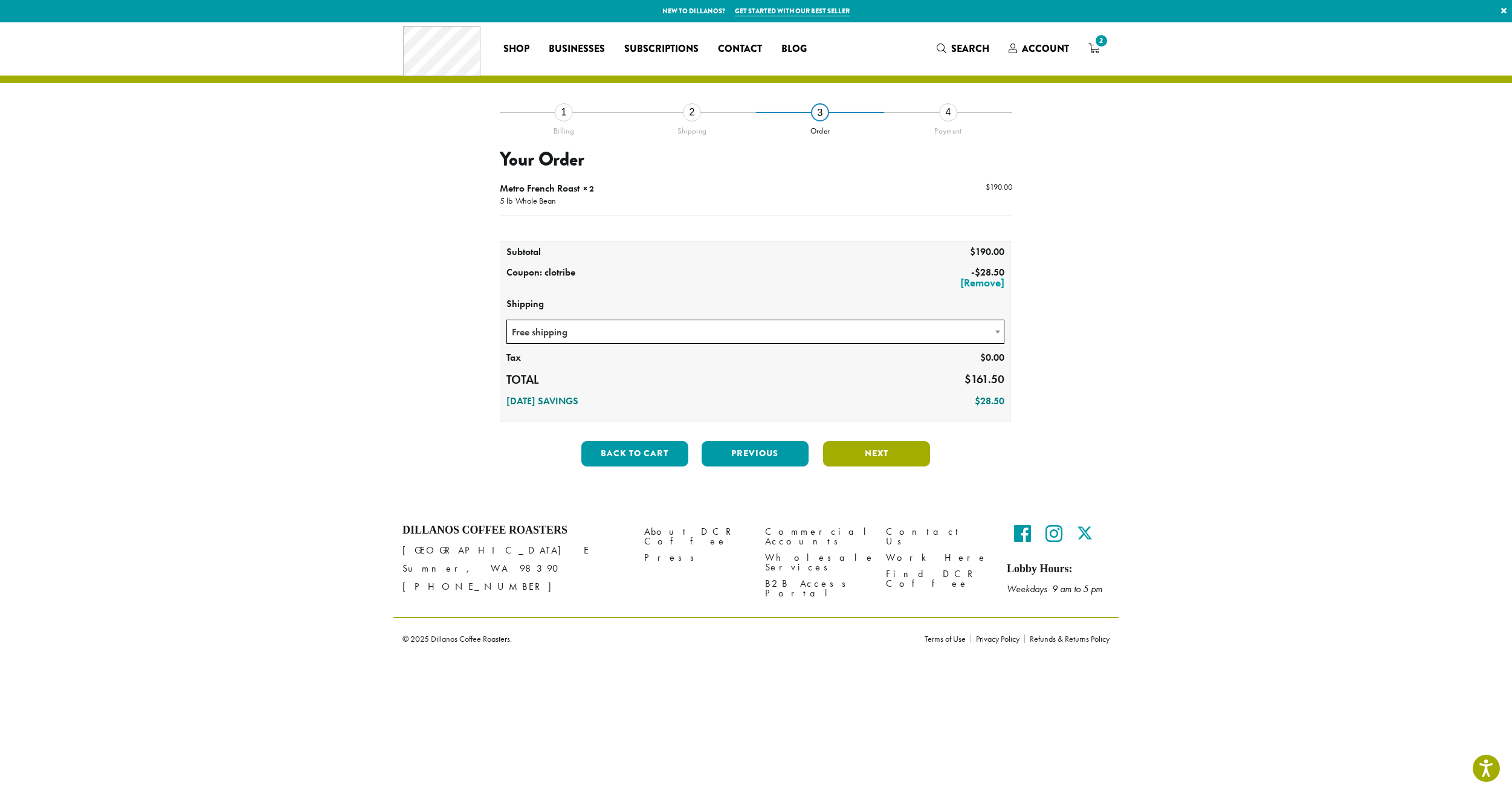
click at [873, 451] on button "Next" at bounding box center [876, 454] width 107 height 26
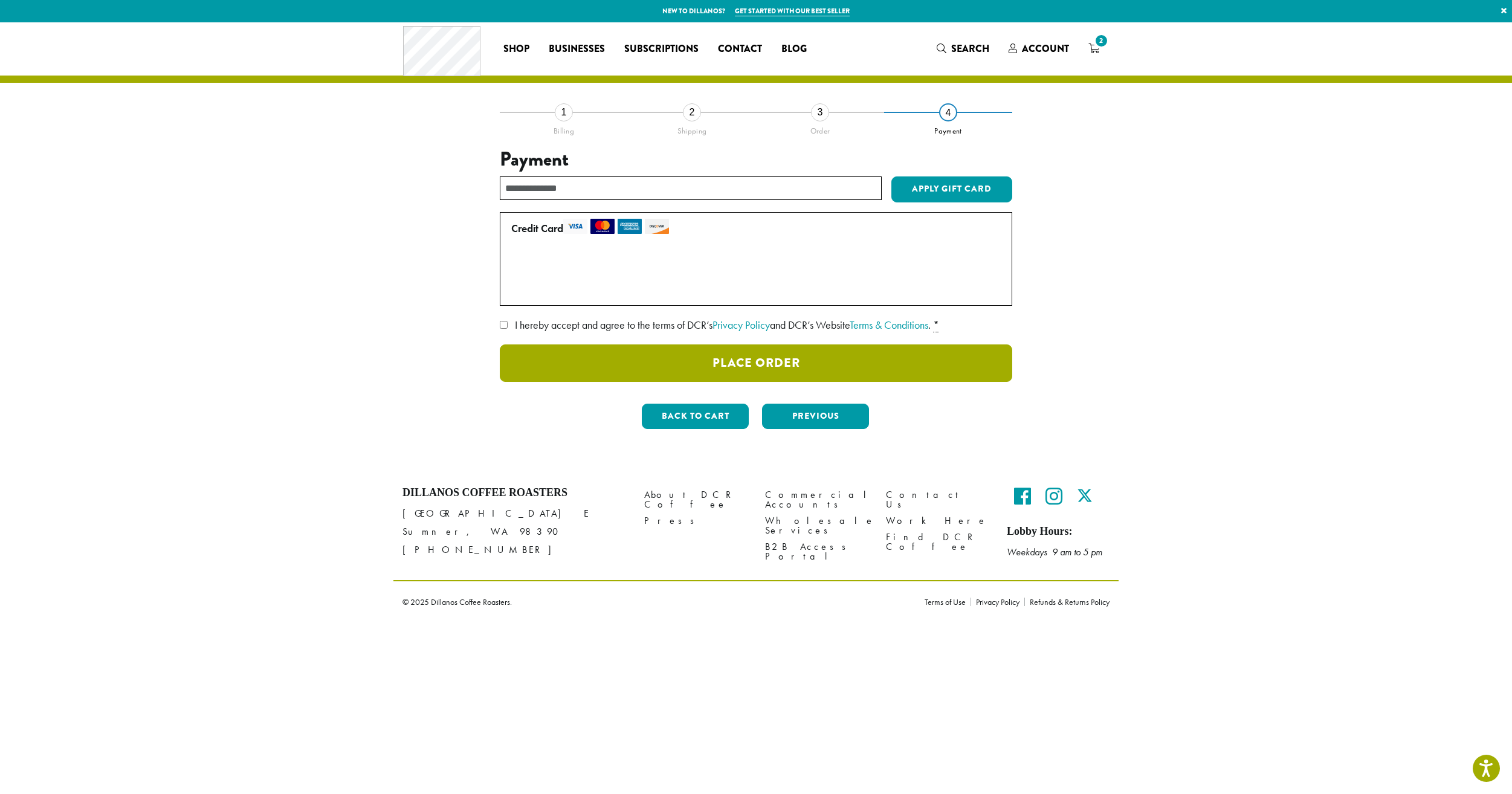
click at [776, 363] on button "Place Order" at bounding box center [756, 363] width 512 height 37
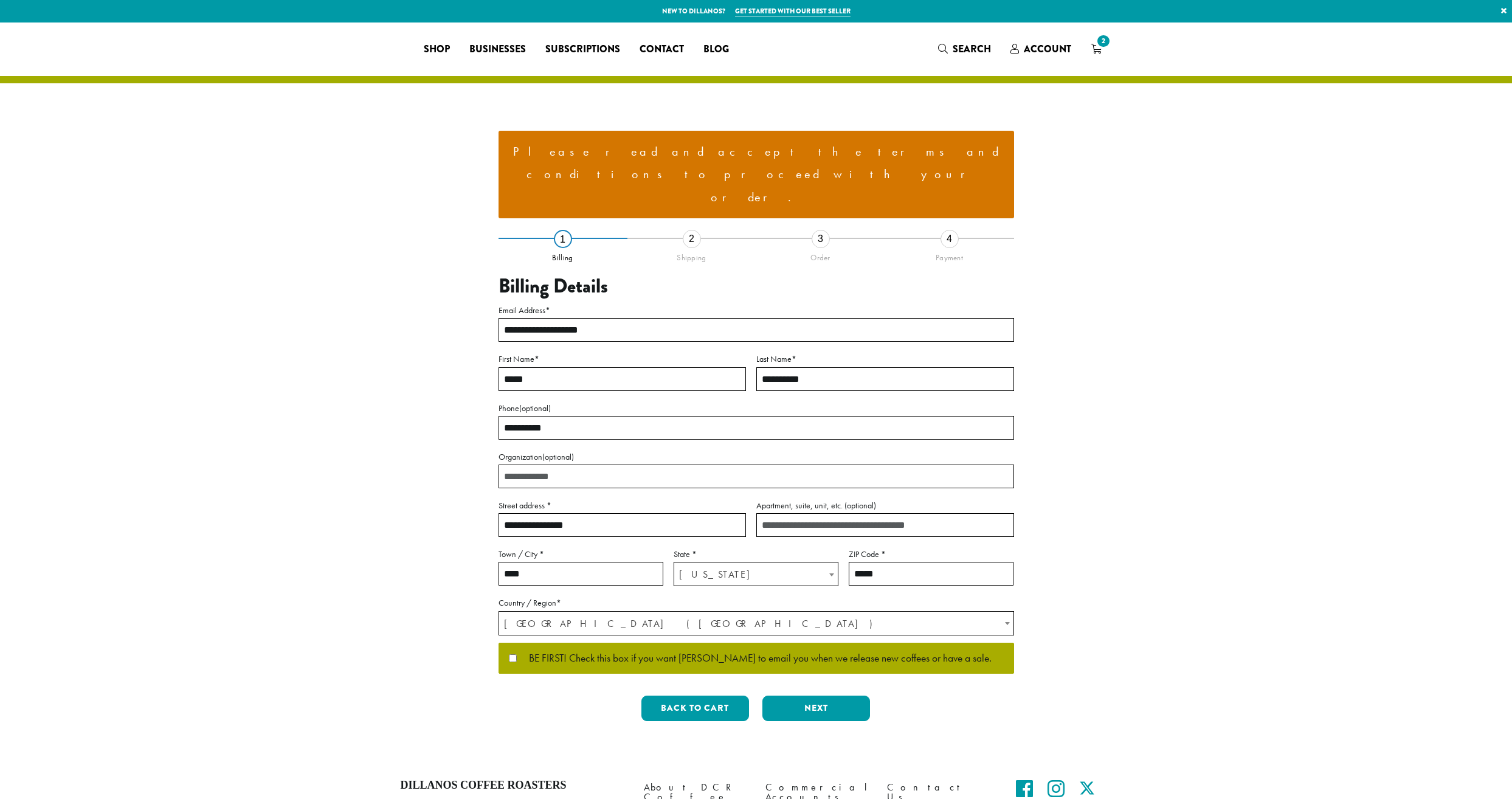
select select "**"
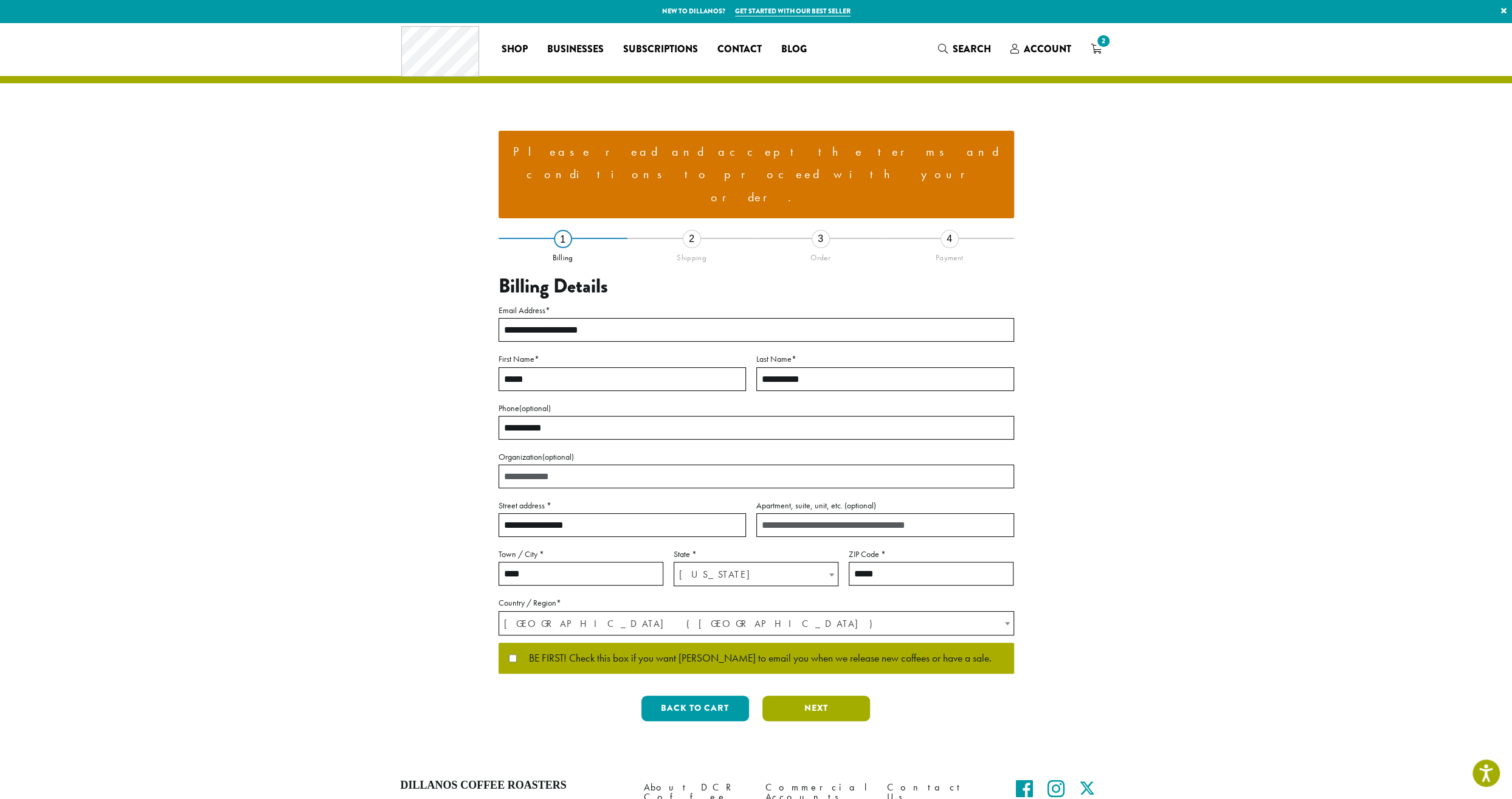
click at [818, 695] on button "Next" at bounding box center [817, 708] width 108 height 26
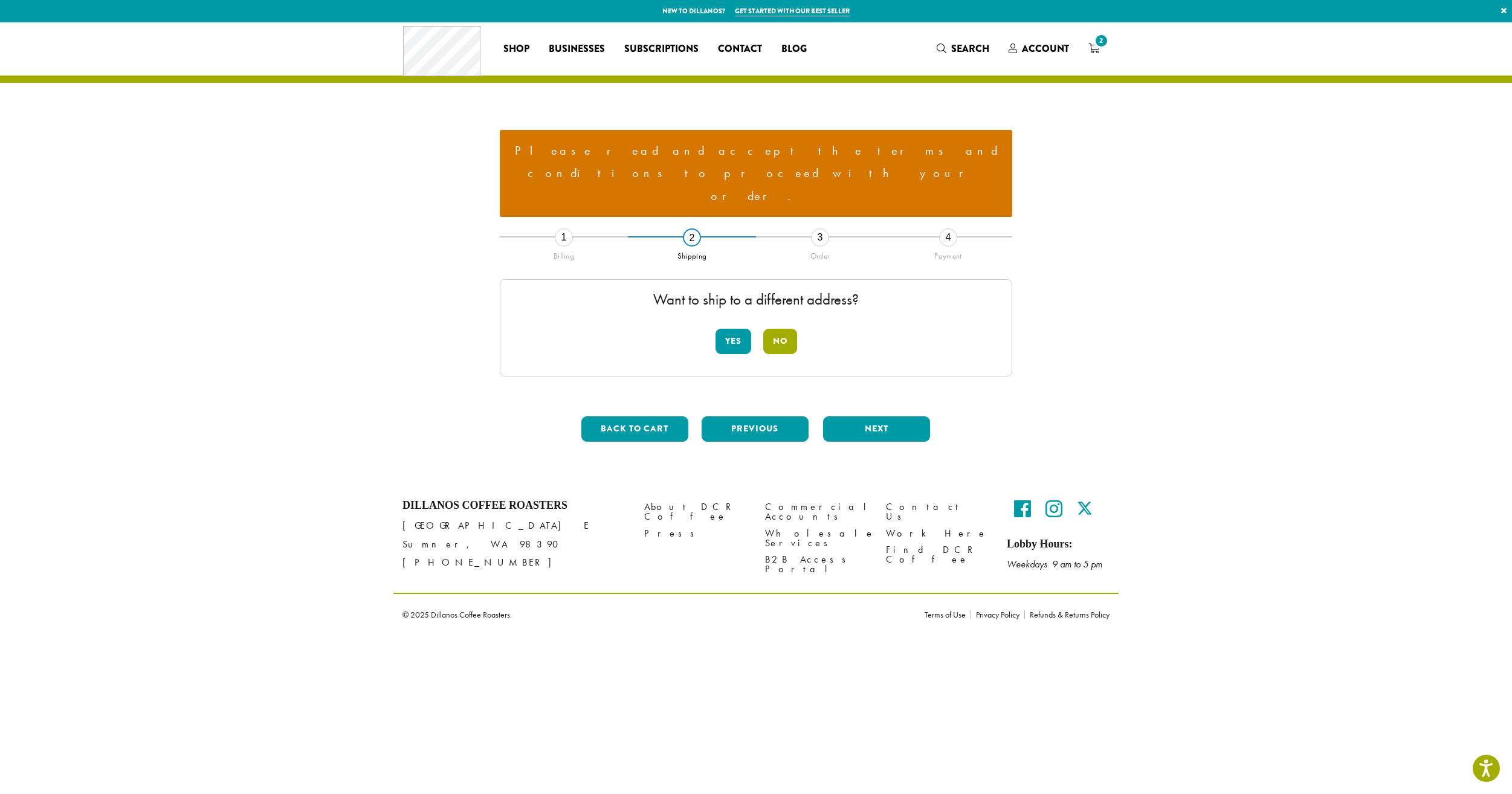
click at [785, 329] on button "No" at bounding box center [780, 342] width 34 height 26
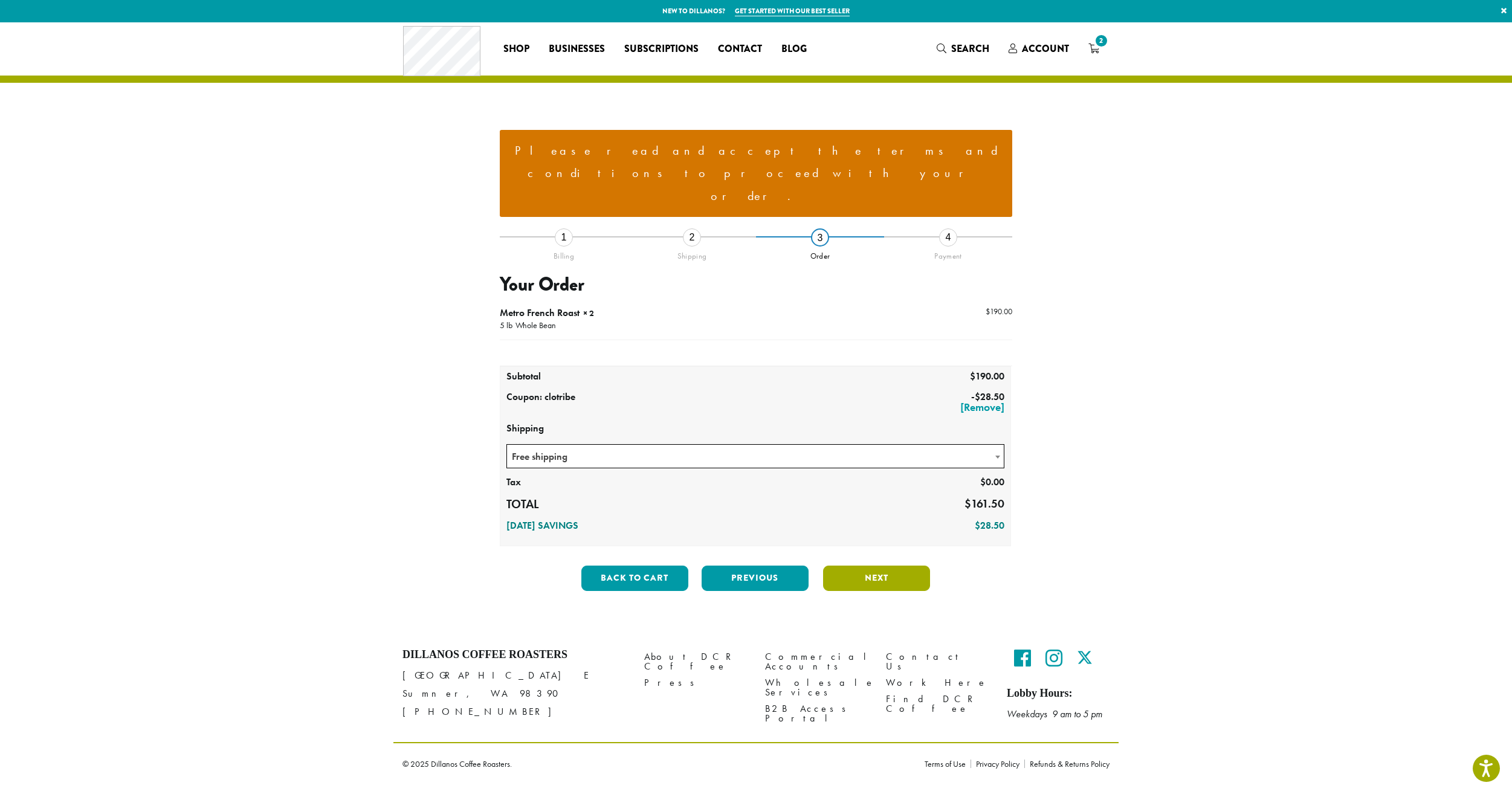
click at [890, 566] on button "Next" at bounding box center [876, 579] width 107 height 26
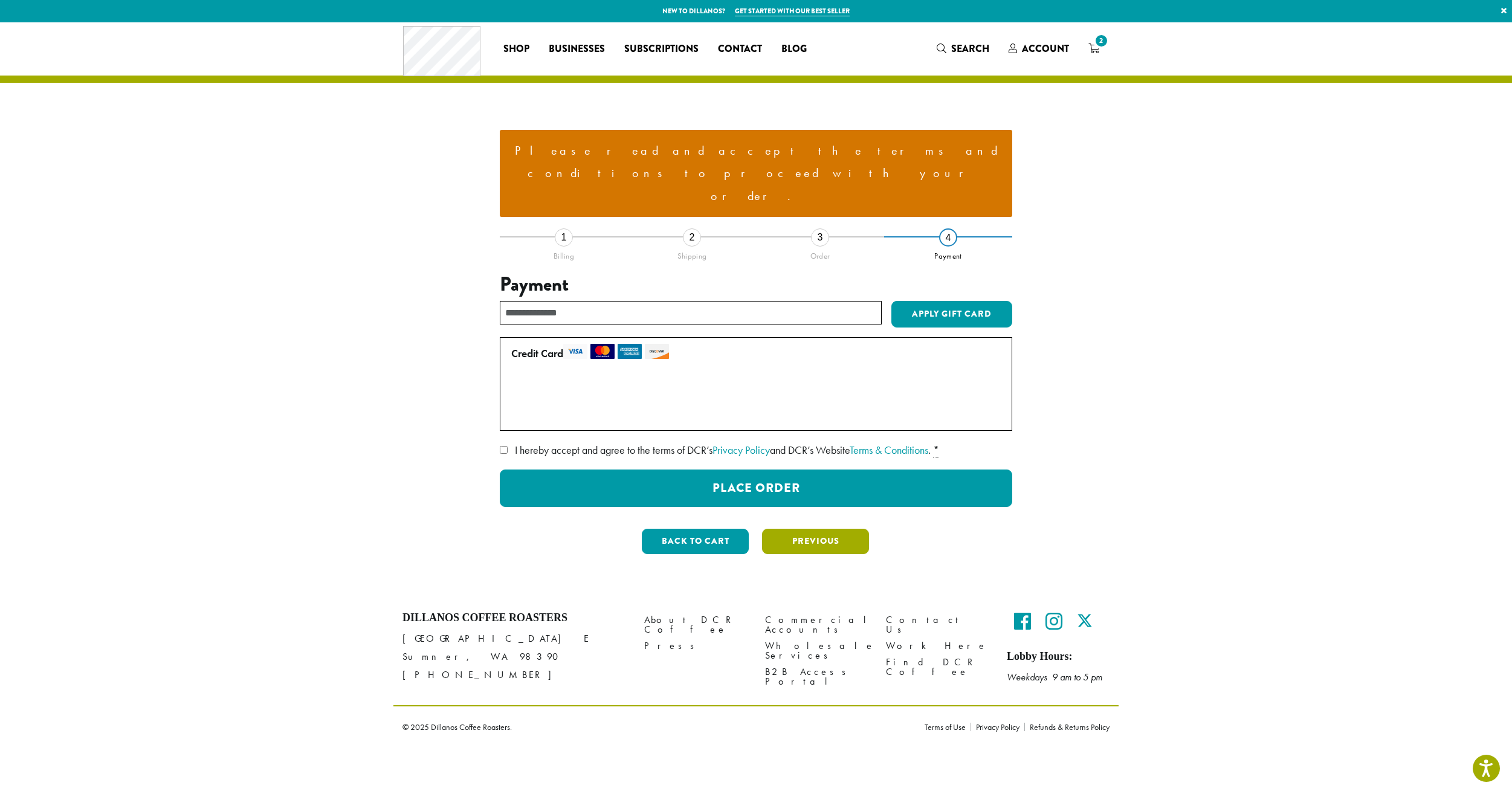
click at [827, 529] on button "Previous" at bounding box center [816, 542] width 107 height 26
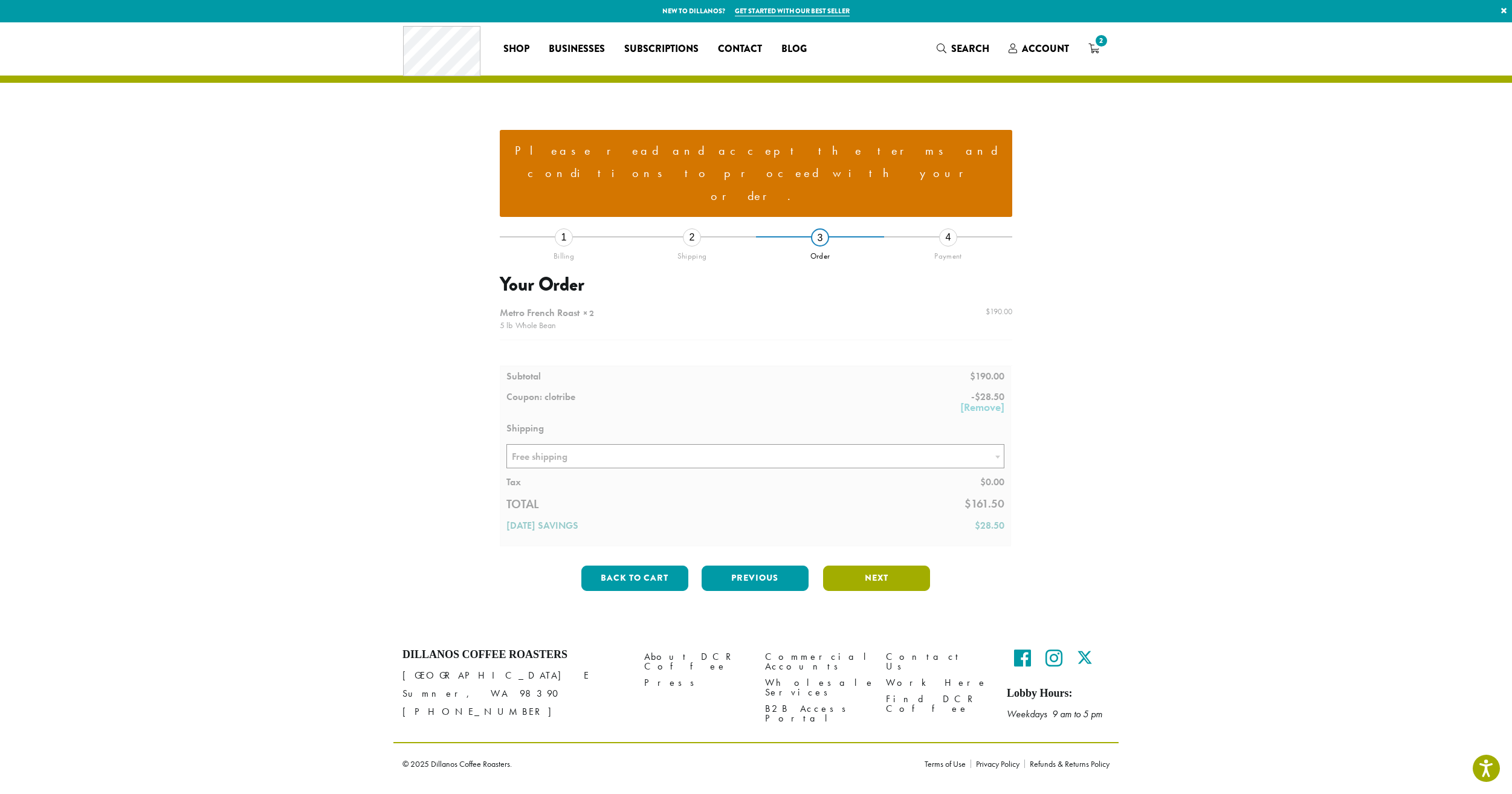
click at [861, 566] on button "Next" at bounding box center [876, 579] width 107 height 26
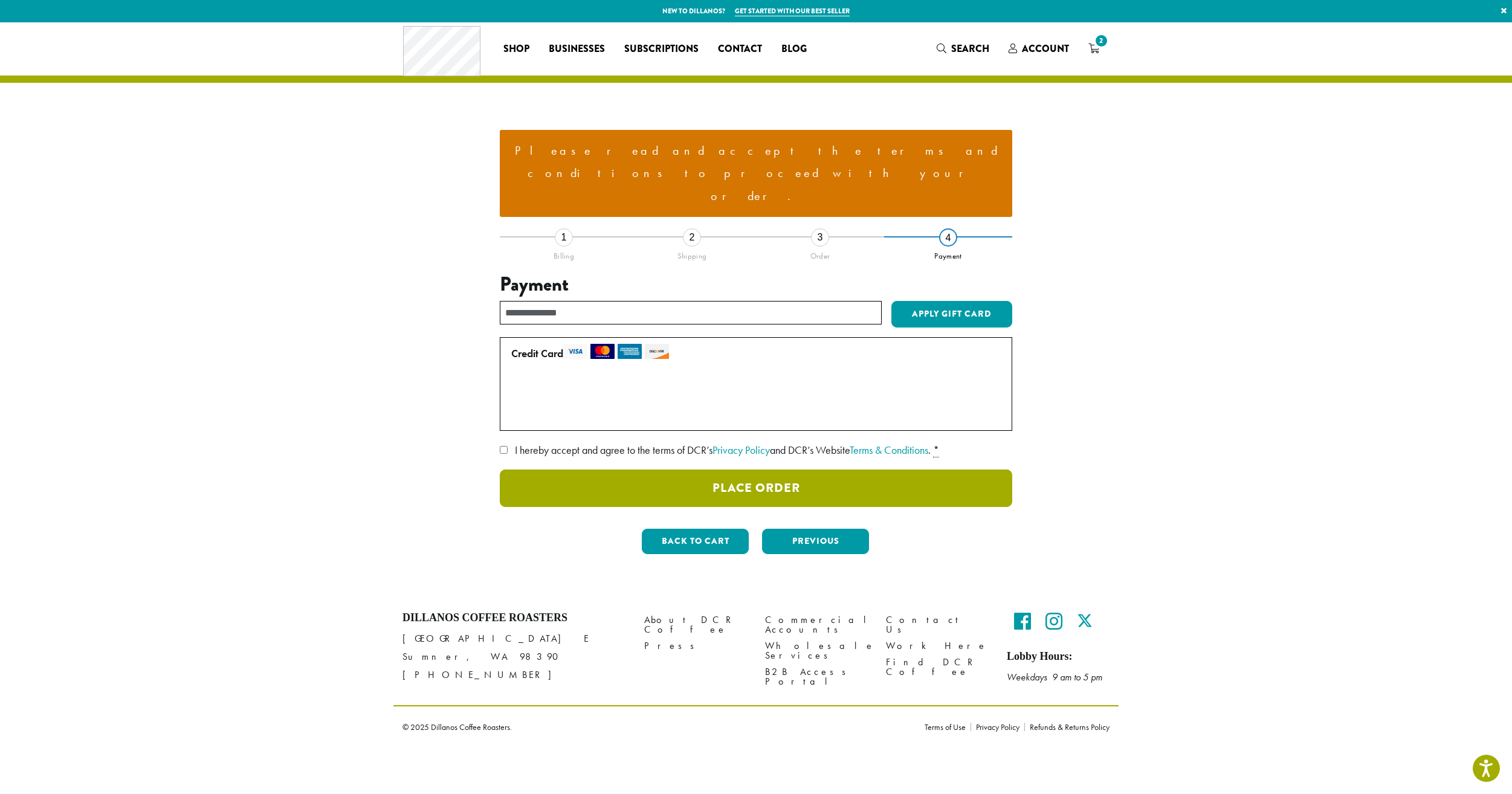
click at [754, 469] on button "Place Order" at bounding box center [756, 488] width 512 height 37
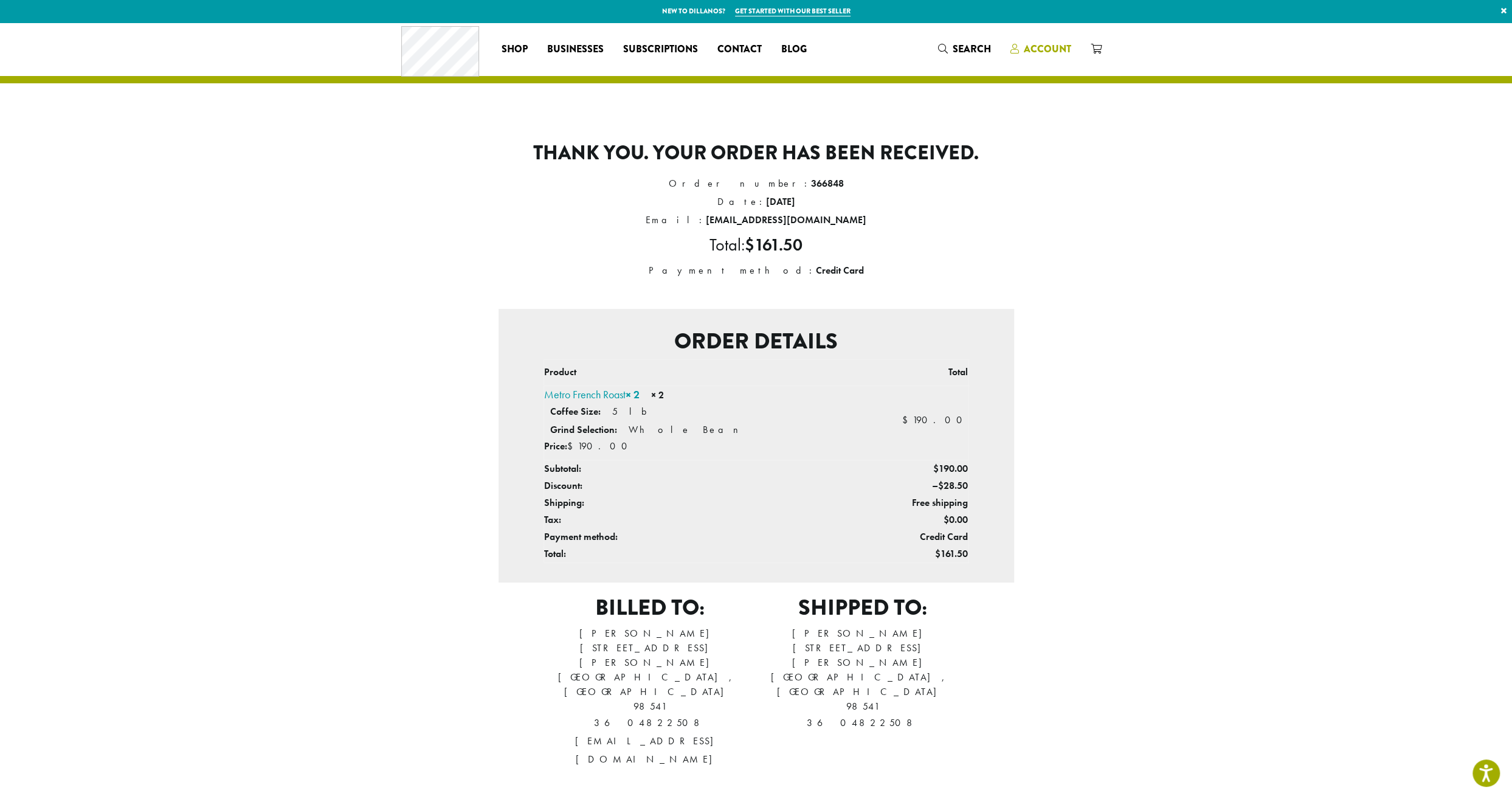
click at [1063, 49] on span "Account" at bounding box center [1047, 49] width 47 height 14
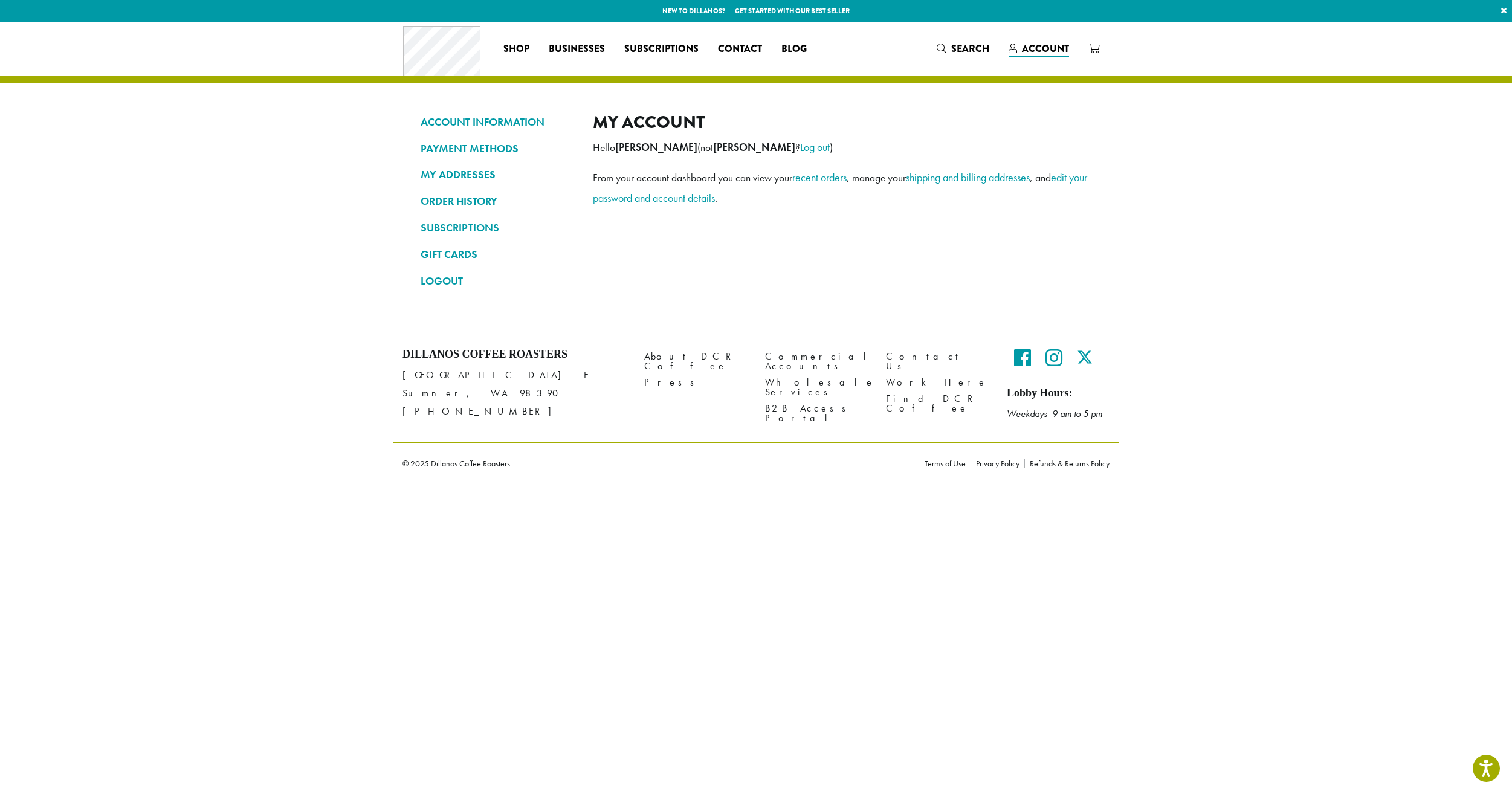
click at [824, 148] on link "Log out" at bounding box center [814, 147] width 30 height 14
